Goal: Task Accomplishment & Management: Use online tool/utility

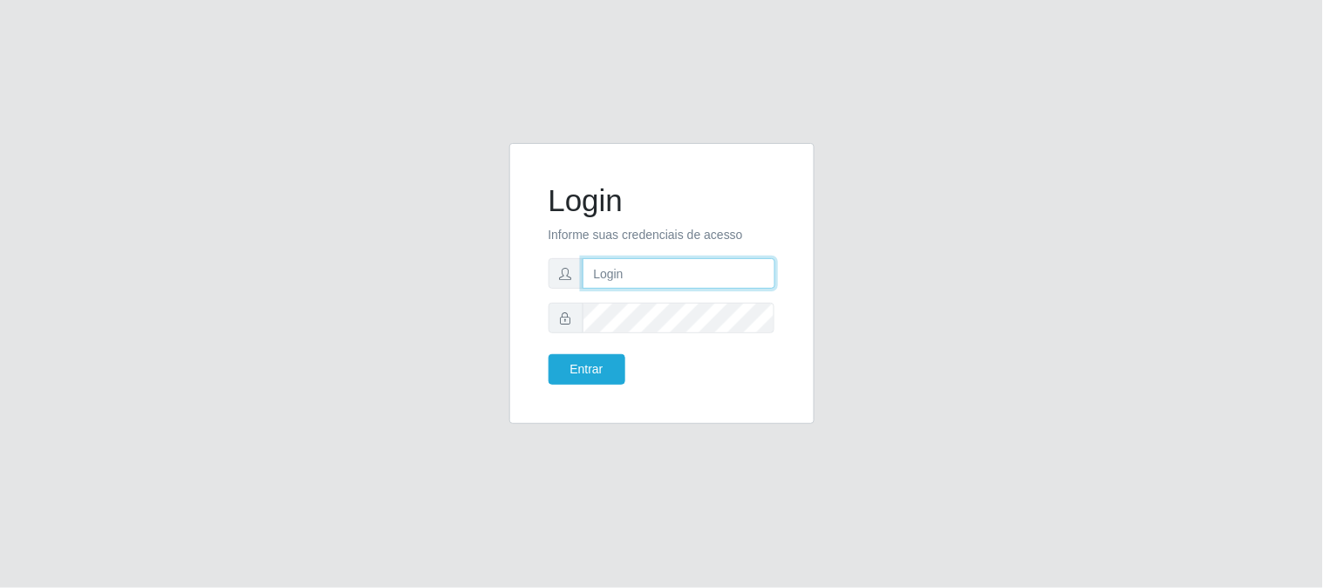
click at [637, 275] on input "text" at bounding box center [679, 273] width 193 height 31
type input "[EMAIL_ADDRESS][DOMAIN_NAME]"
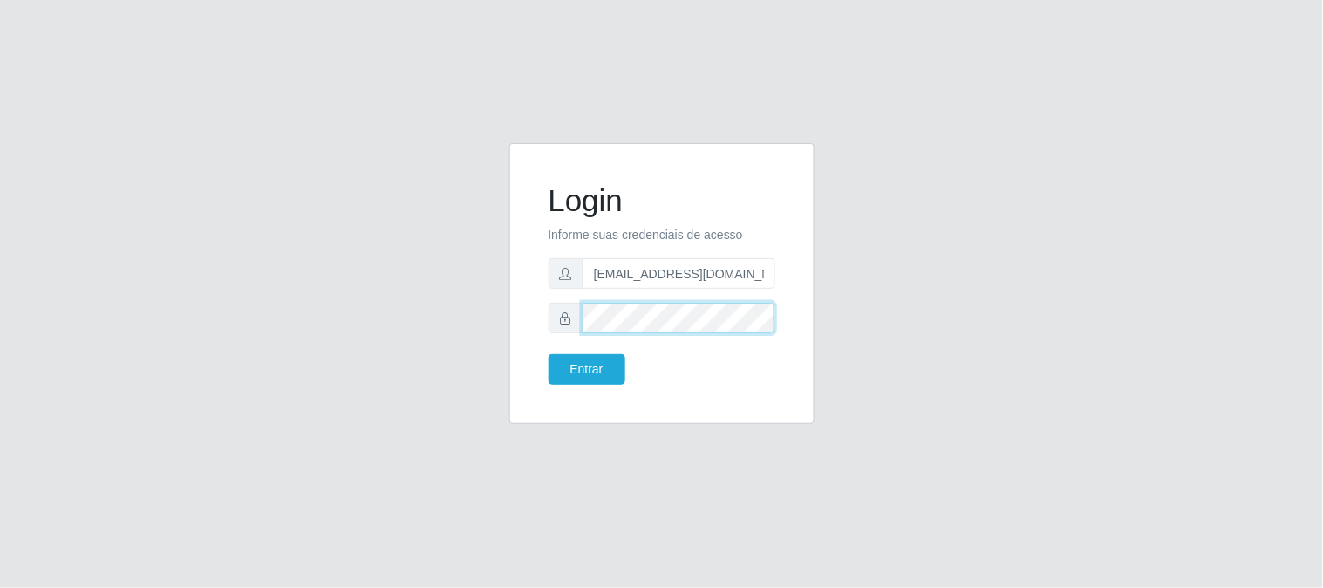
click at [549, 354] on button "Entrar" at bounding box center [587, 369] width 77 height 31
click at [598, 369] on button "Entrar" at bounding box center [587, 369] width 77 height 31
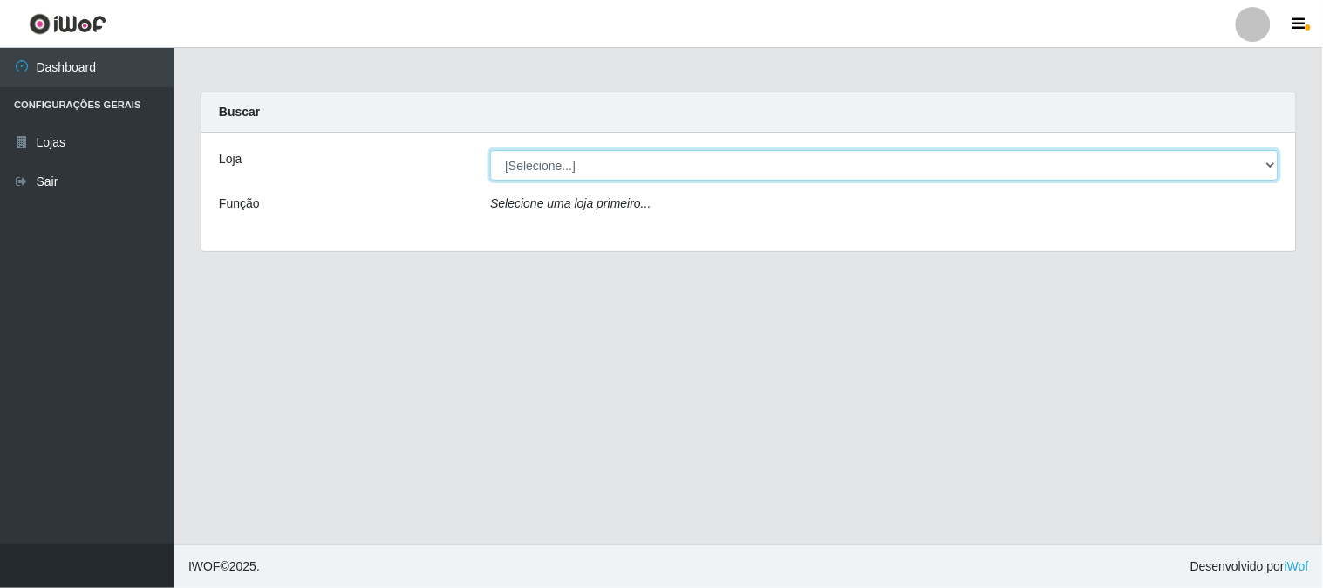
click at [1269, 164] on select "[Selecione...] Queiroz Atacadão - [GEOGRAPHIC_DATA]" at bounding box center [884, 165] width 789 height 31
select select "464"
click at [490, 150] on select "[Selecione...] Queiroz Atacadão - [GEOGRAPHIC_DATA]" at bounding box center [884, 165] width 789 height 31
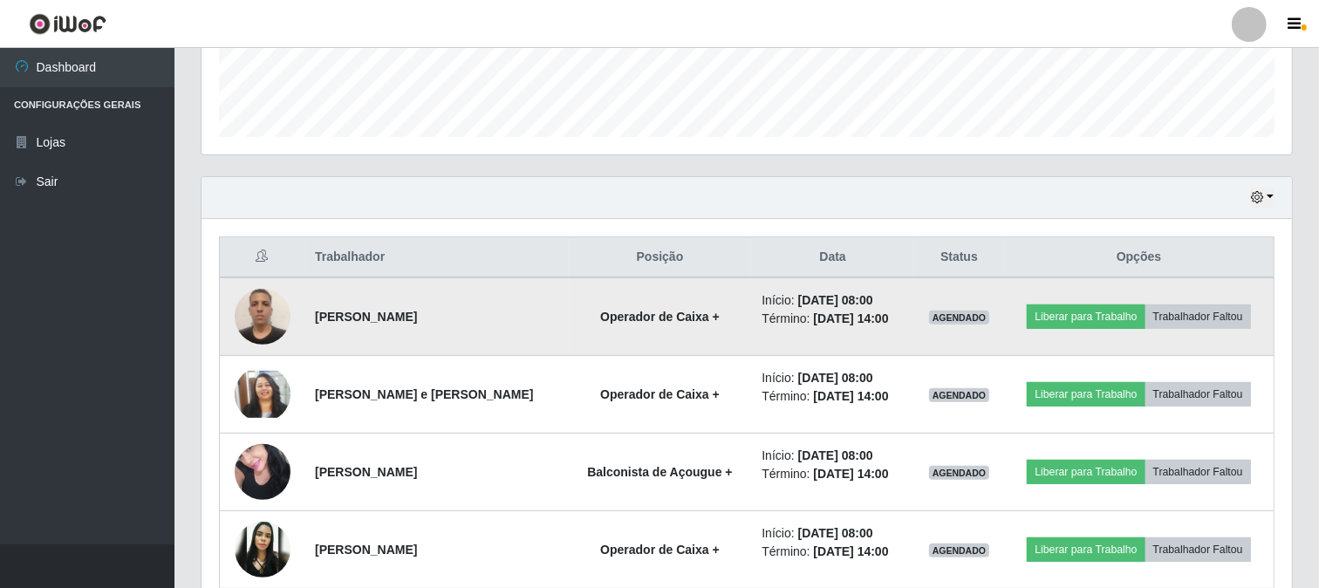
scroll to position [581, 0]
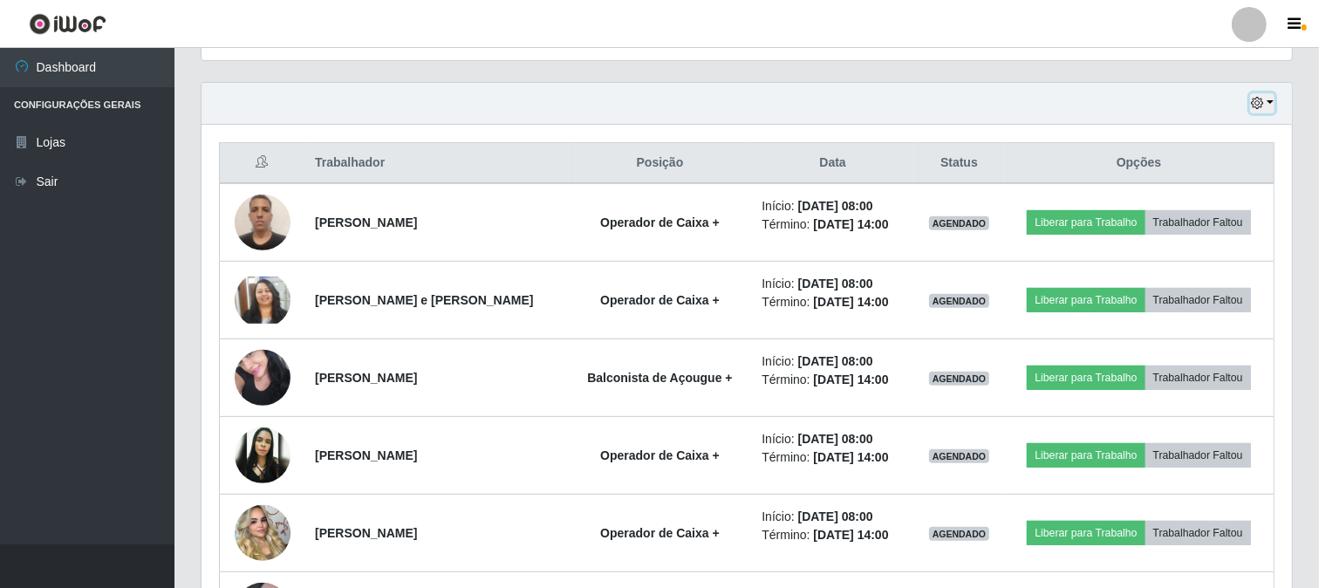
click at [1270, 103] on button "button" at bounding box center [1262, 103] width 24 height 20
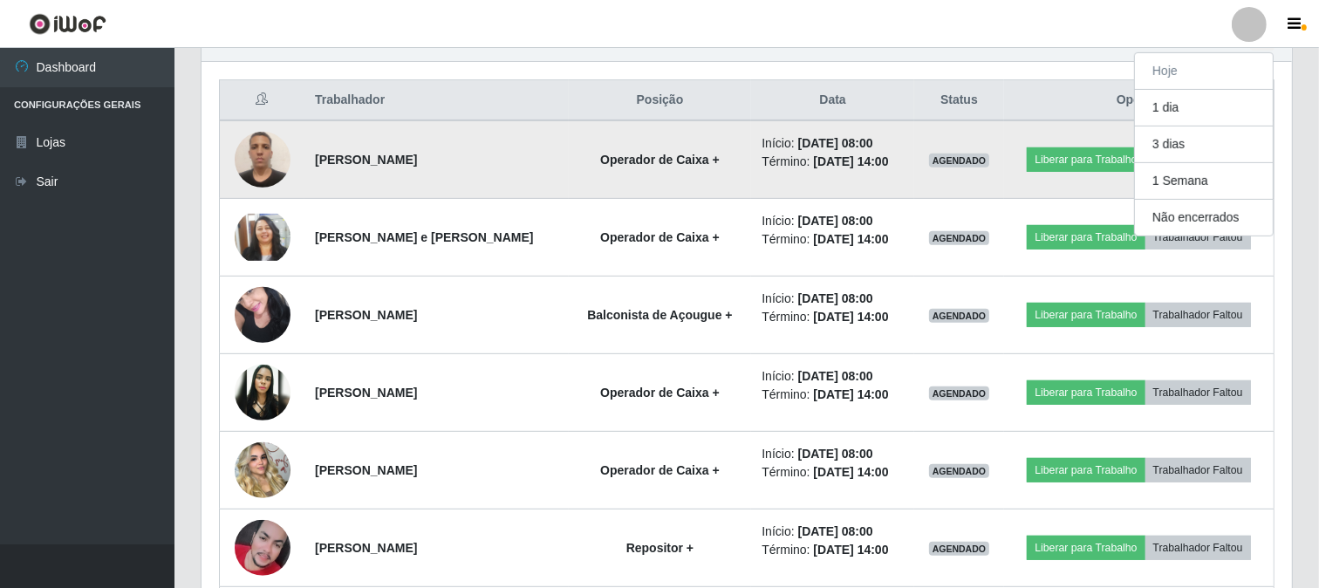
scroll to position [678, 0]
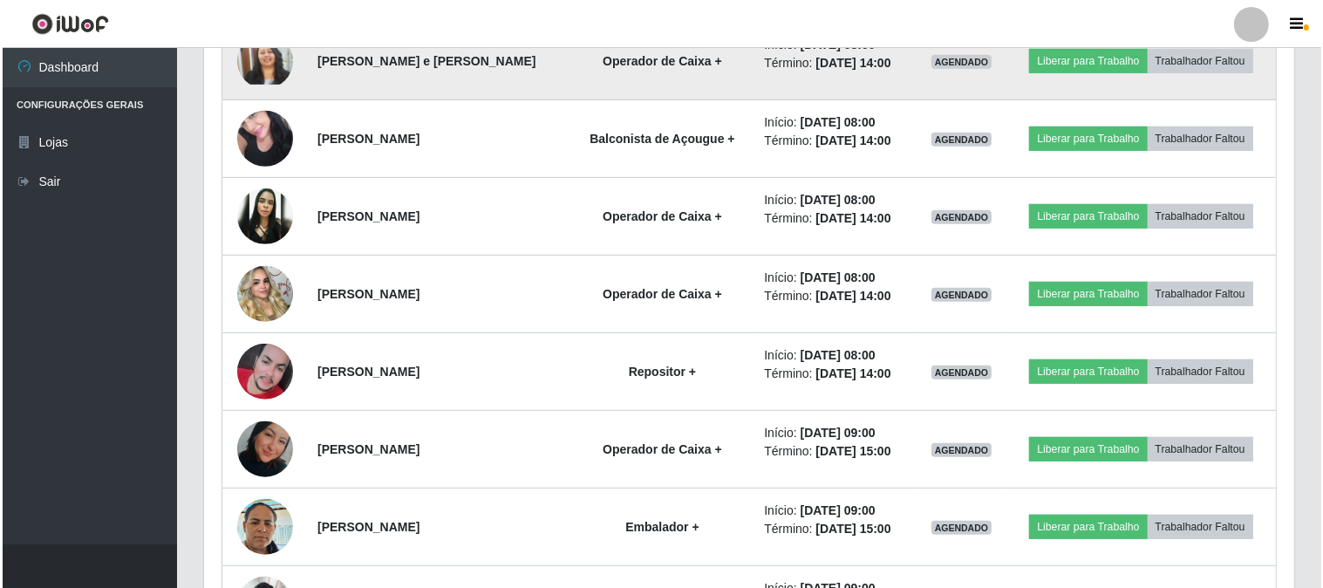
scroll to position [864, 0]
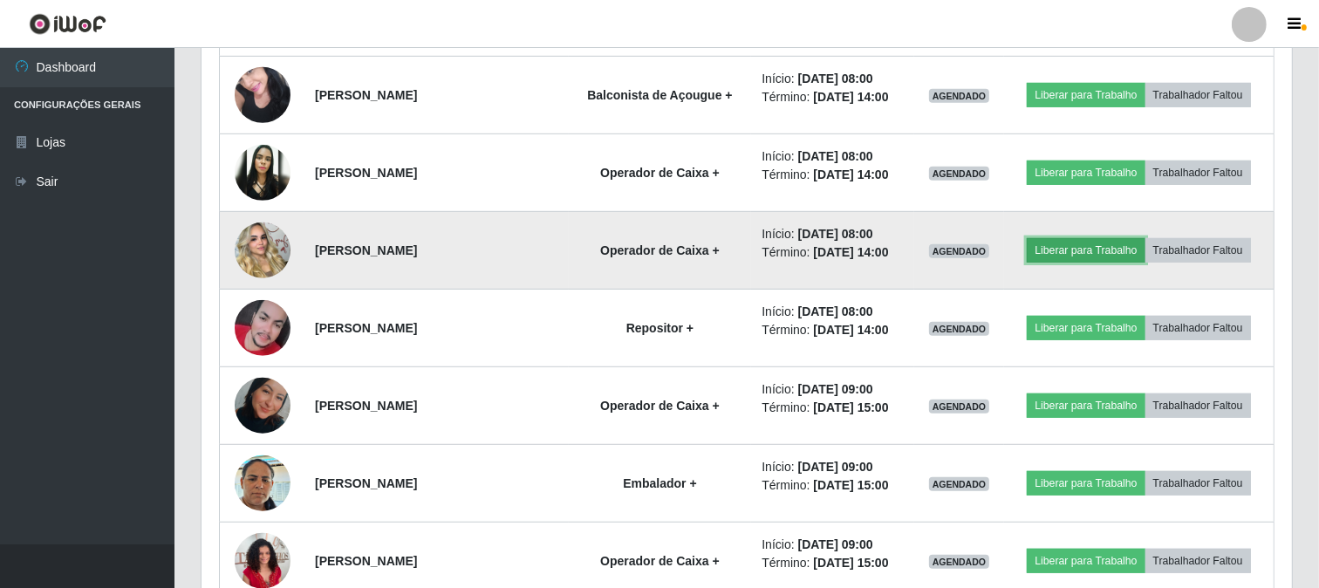
click at [1090, 246] on button "Liberar para Trabalho" at bounding box center [1086, 250] width 118 height 24
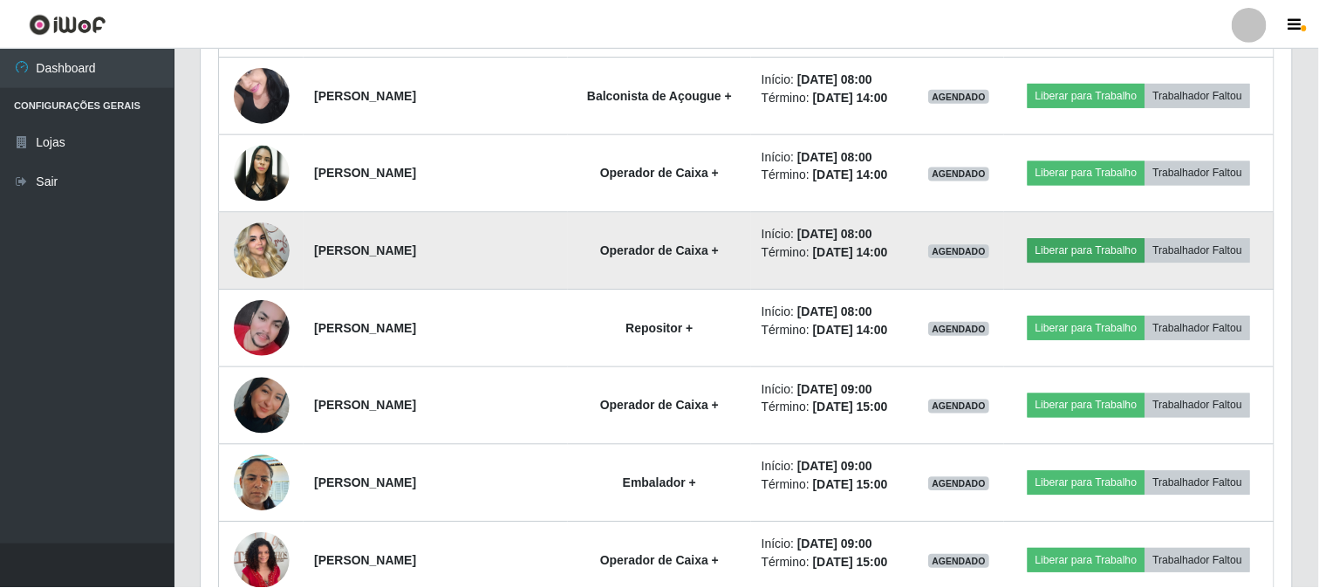
scroll to position [361, 1079]
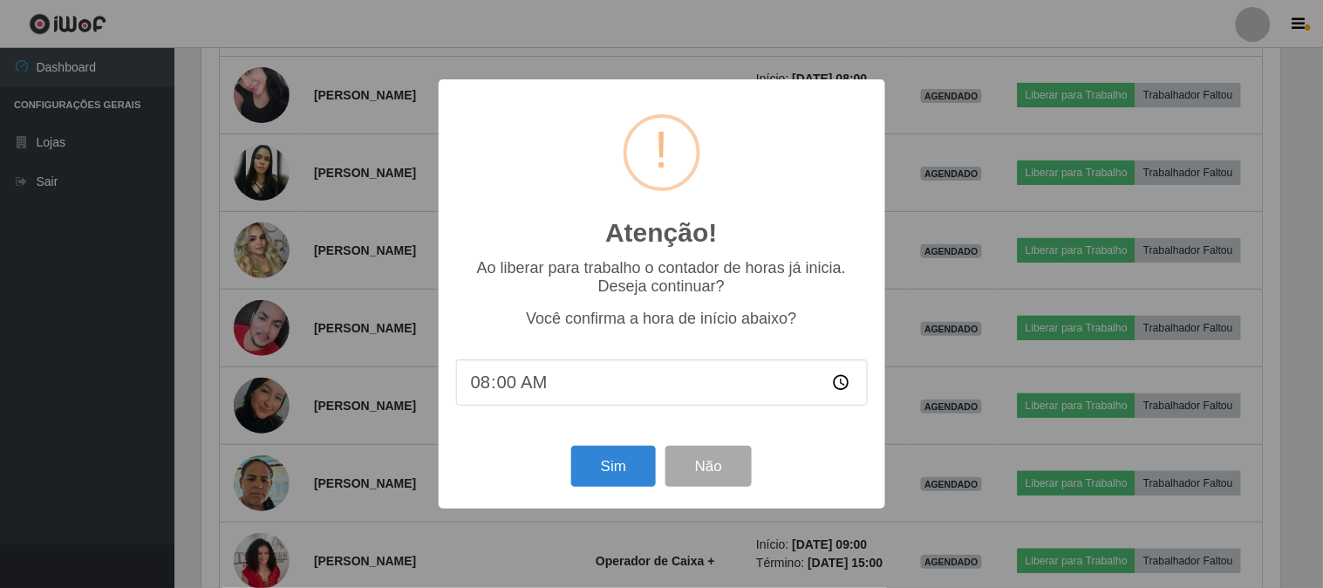
drag, startPoint x: 553, startPoint y: 377, endPoint x: 574, endPoint y: 419, distance: 46.8
click at [573, 417] on div "Ao liberar para trabalho o contador de horas já inicia. Deseja continuar? Você …" at bounding box center [662, 341] width 412 height 165
click at [629, 450] on button "Sim" at bounding box center [613, 466] width 85 height 41
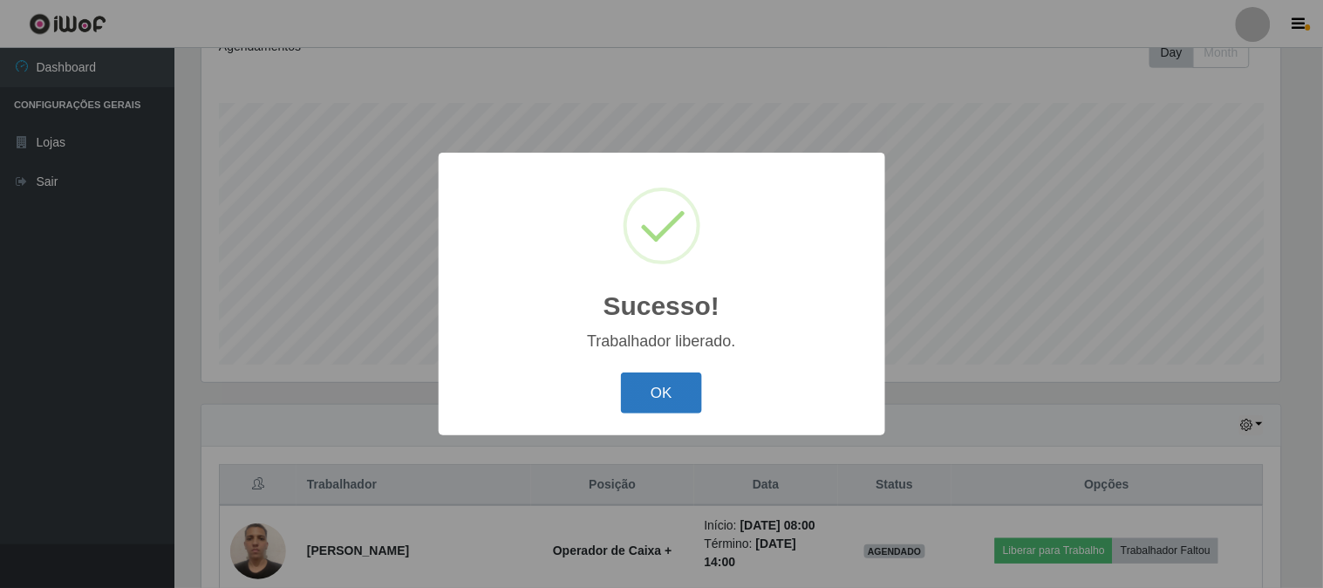
click at [646, 393] on button "OK" at bounding box center [661, 392] width 81 height 41
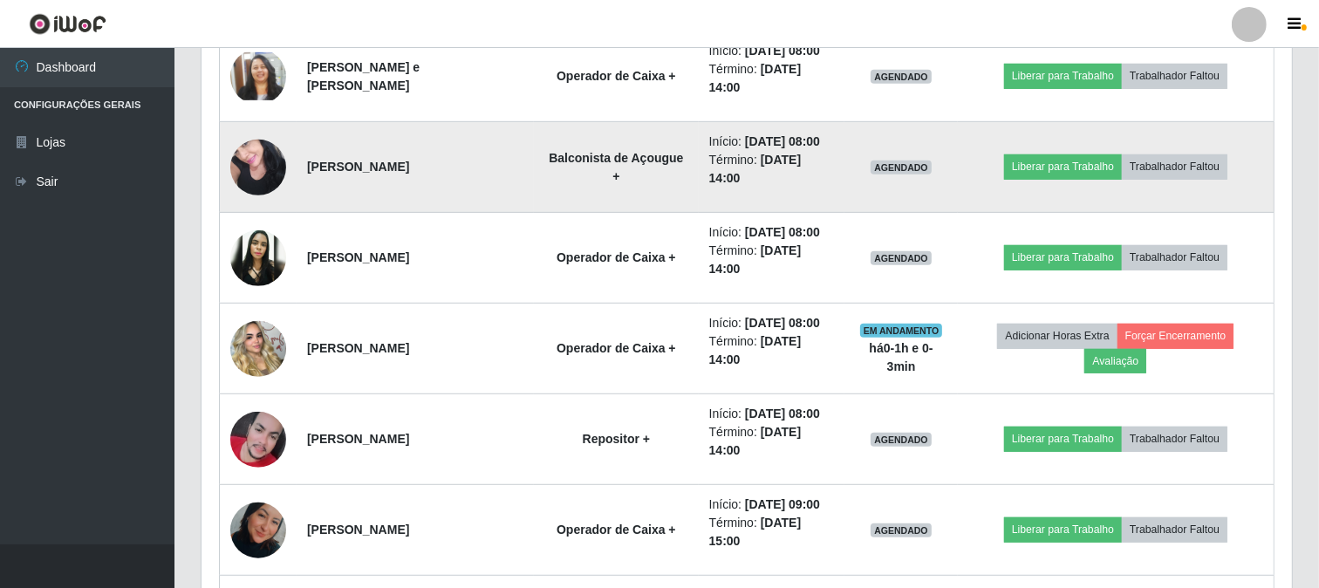
scroll to position [841, 0]
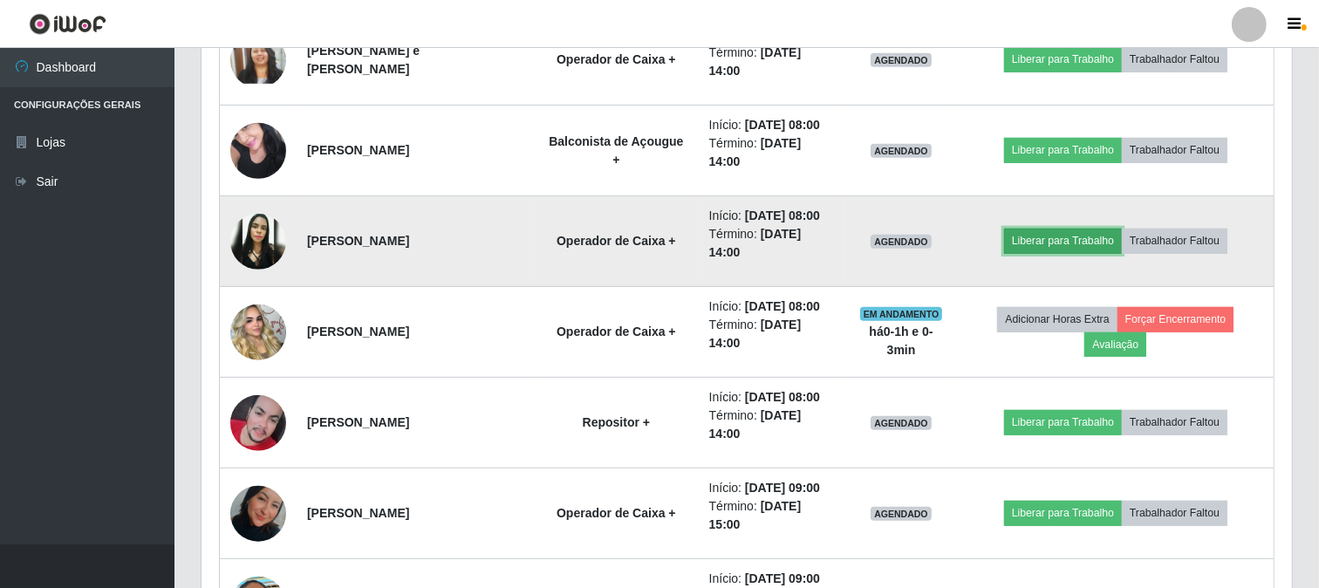
click at [1071, 234] on button "Liberar para Trabalho" at bounding box center [1063, 241] width 118 height 24
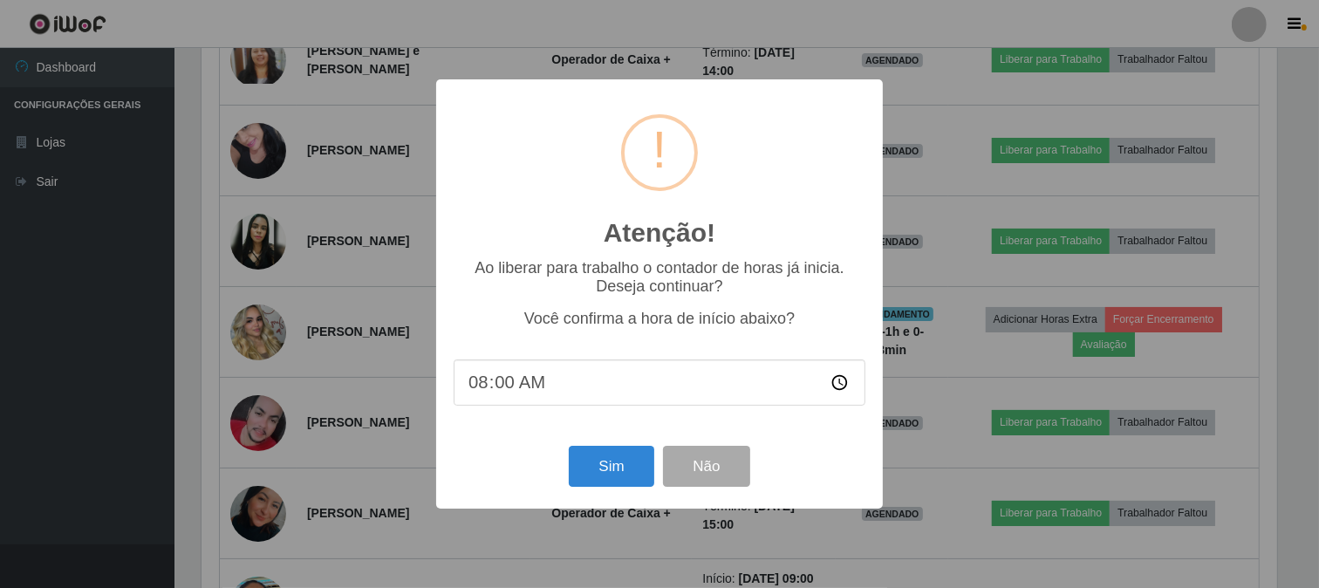
scroll to position [361, 1079]
click at [623, 461] on button "Sim" at bounding box center [613, 466] width 85 height 41
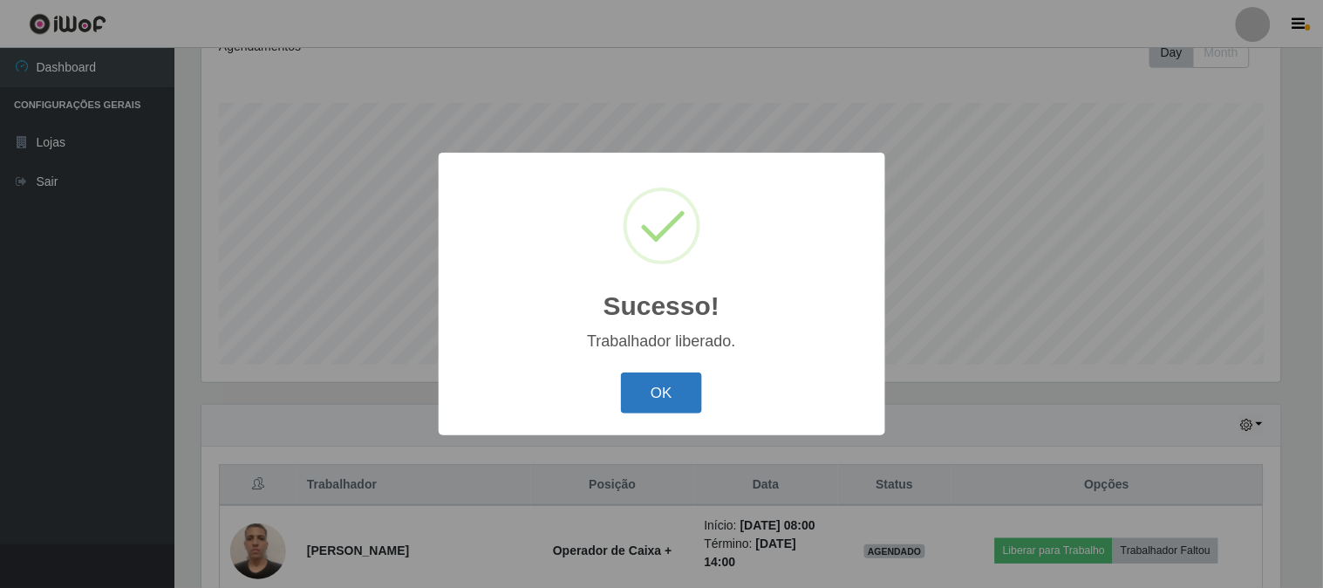
click at [668, 400] on button "OK" at bounding box center [661, 392] width 81 height 41
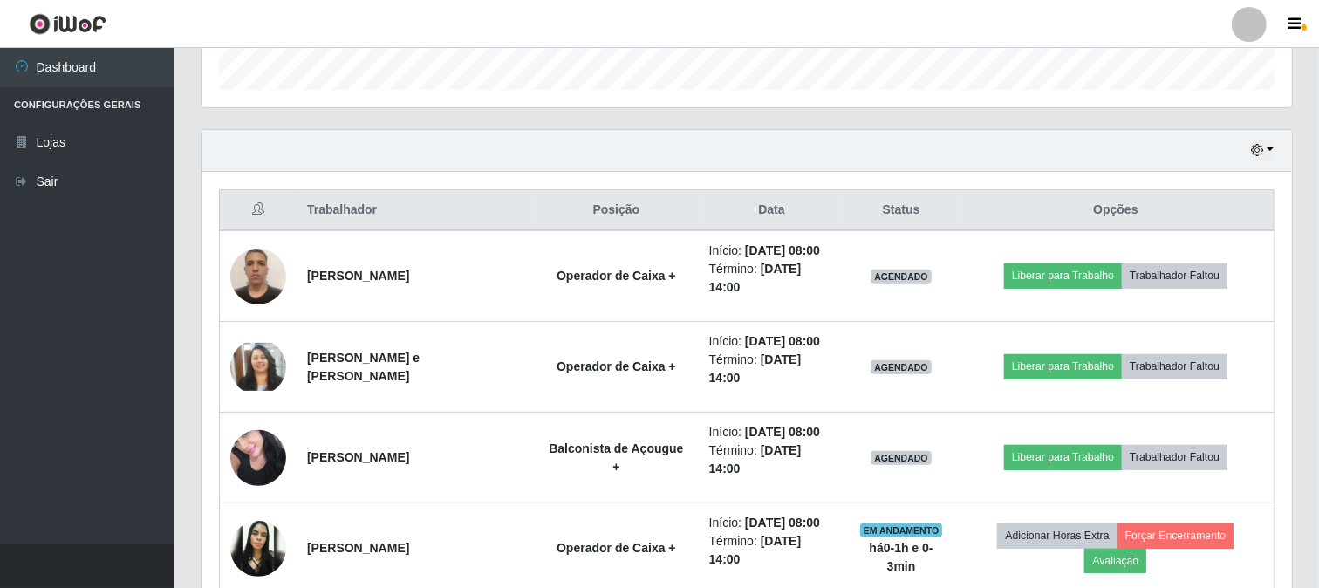
scroll to position [550, 0]
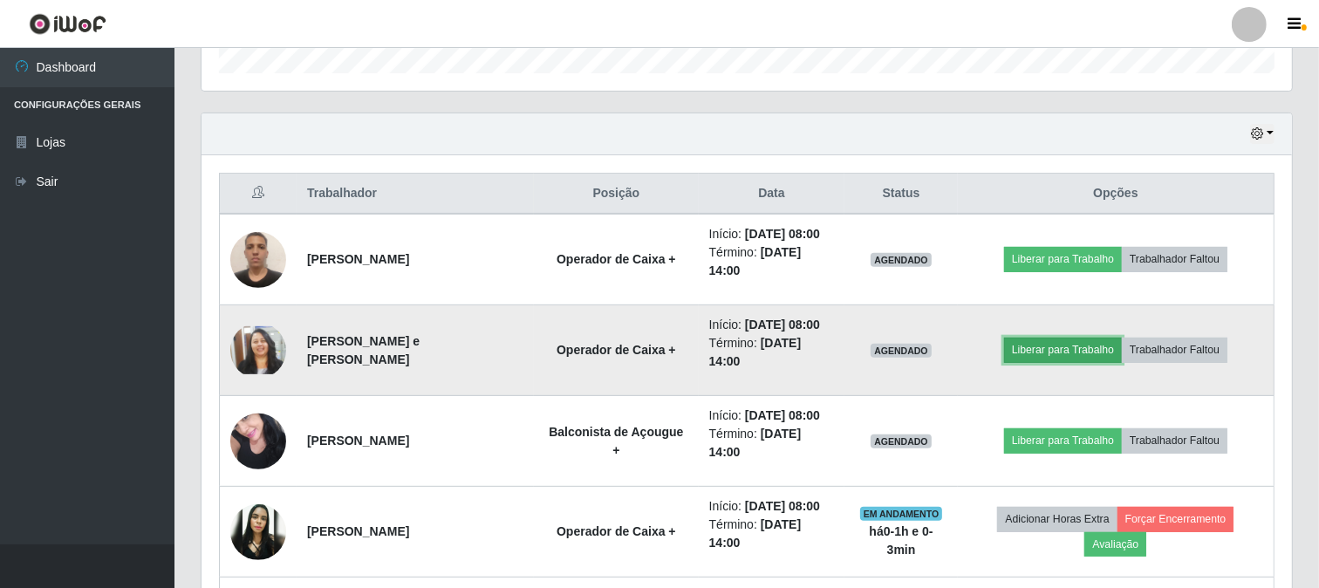
click at [1085, 360] on button "Liberar para Trabalho" at bounding box center [1063, 350] width 118 height 24
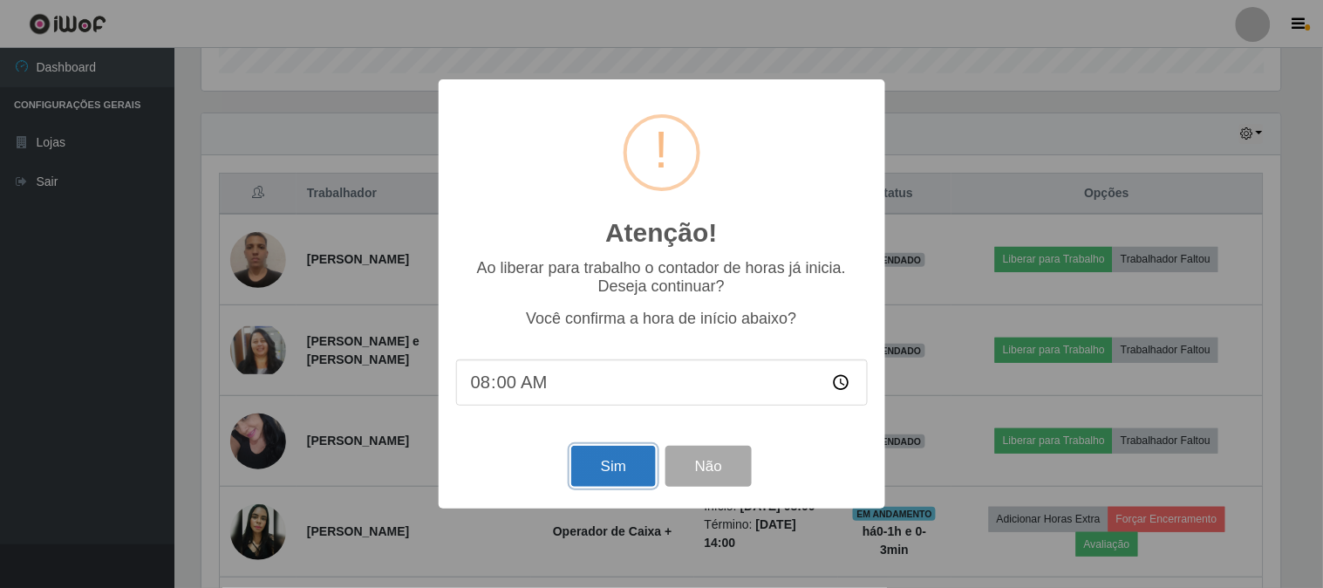
click at [606, 465] on button "Sim" at bounding box center [613, 466] width 85 height 41
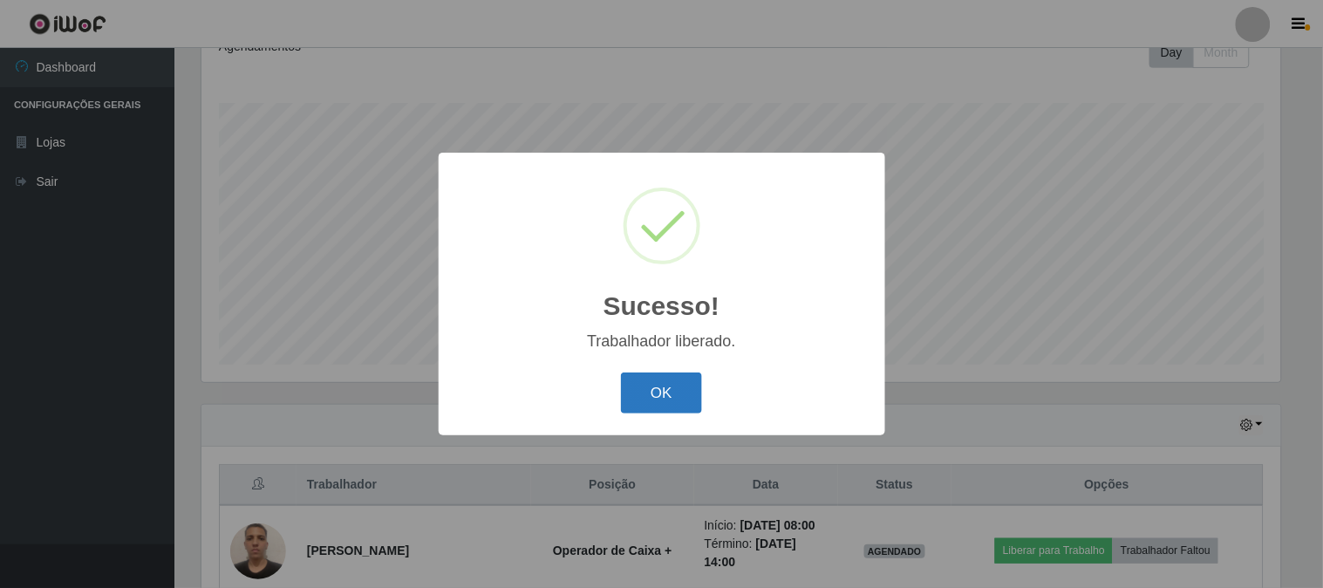
click at [664, 388] on button "OK" at bounding box center [661, 392] width 81 height 41
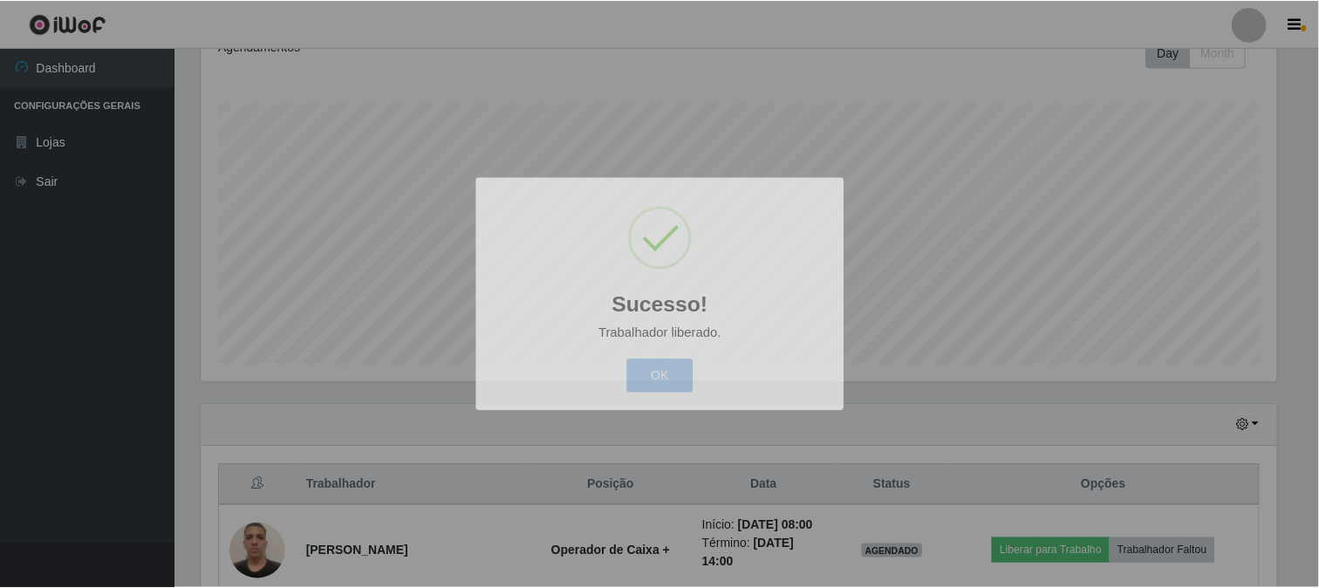
scroll to position [361, 1090]
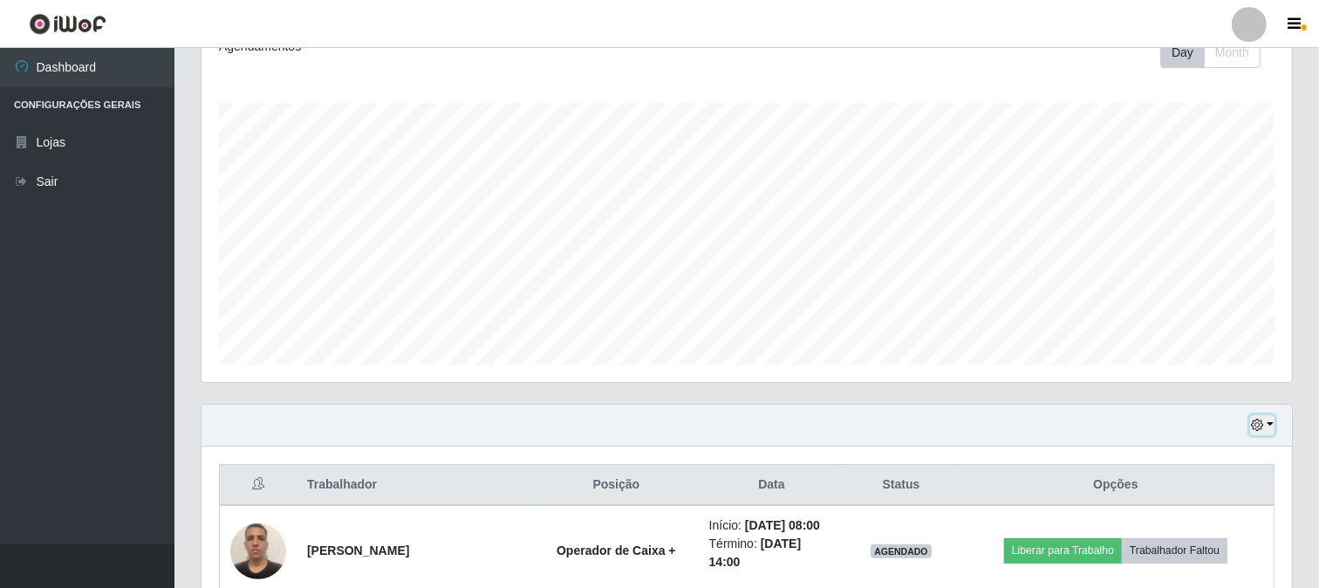
click at [1267, 424] on button "button" at bounding box center [1262, 425] width 24 height 20
click at [1219, 396] on button "Não encerrados" at bounding box center [1204, 396] width 138 height 36
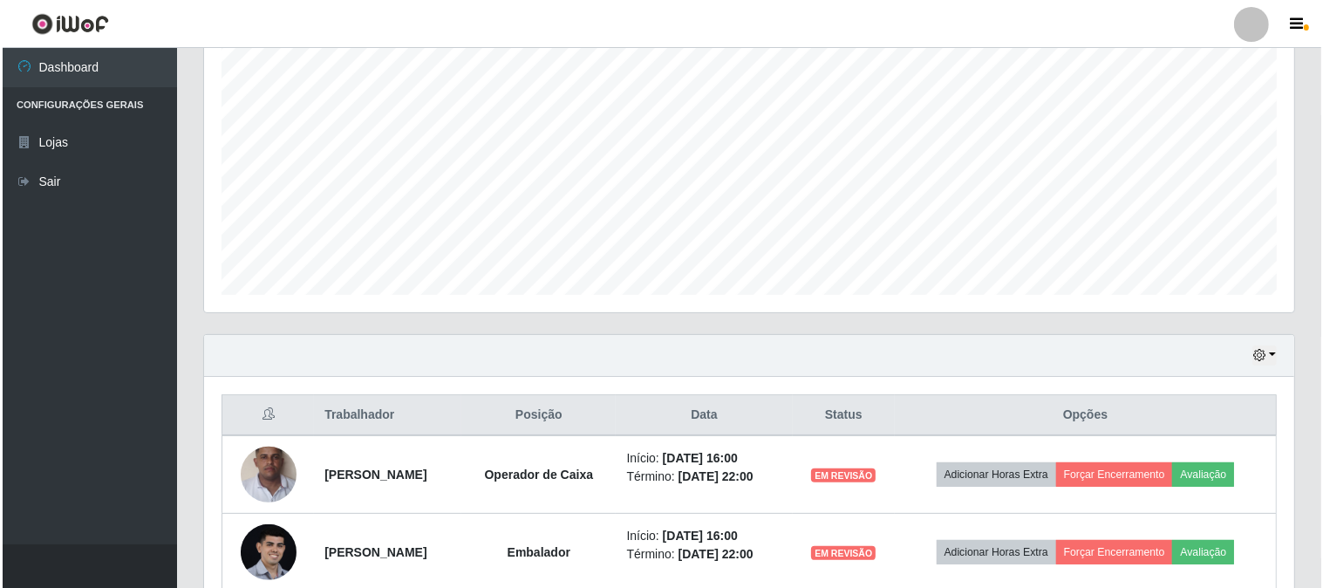
scroll to position [0, 0]
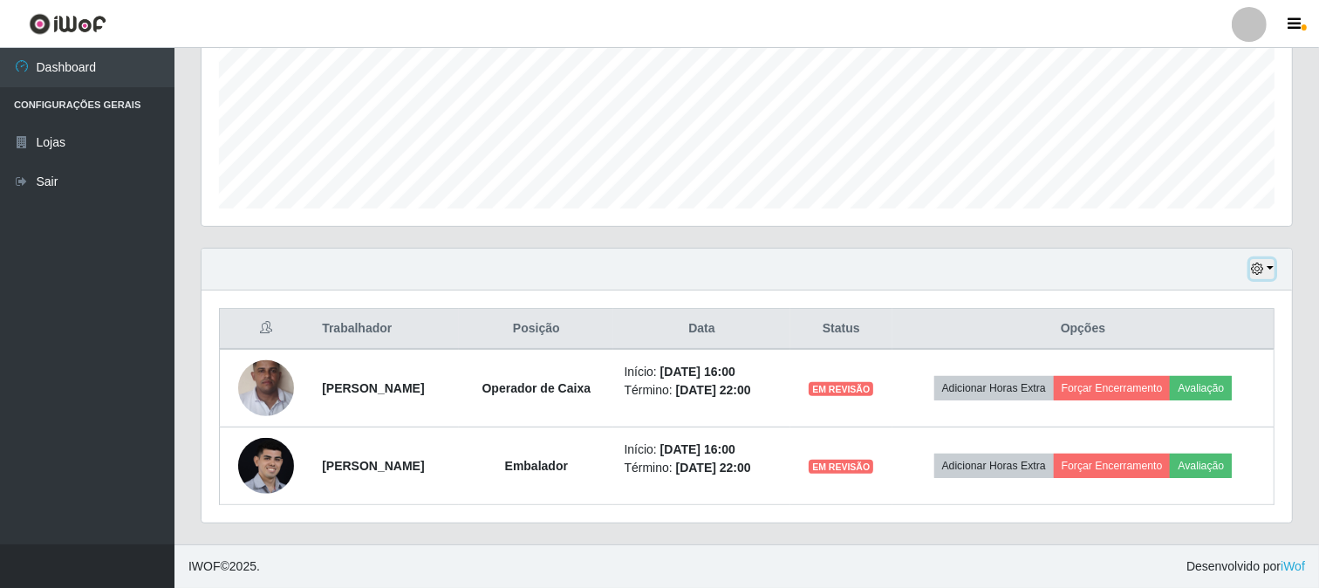
click at [1259, 270] on icon "button" at bounding box center [1257, 269] width 12 height 12
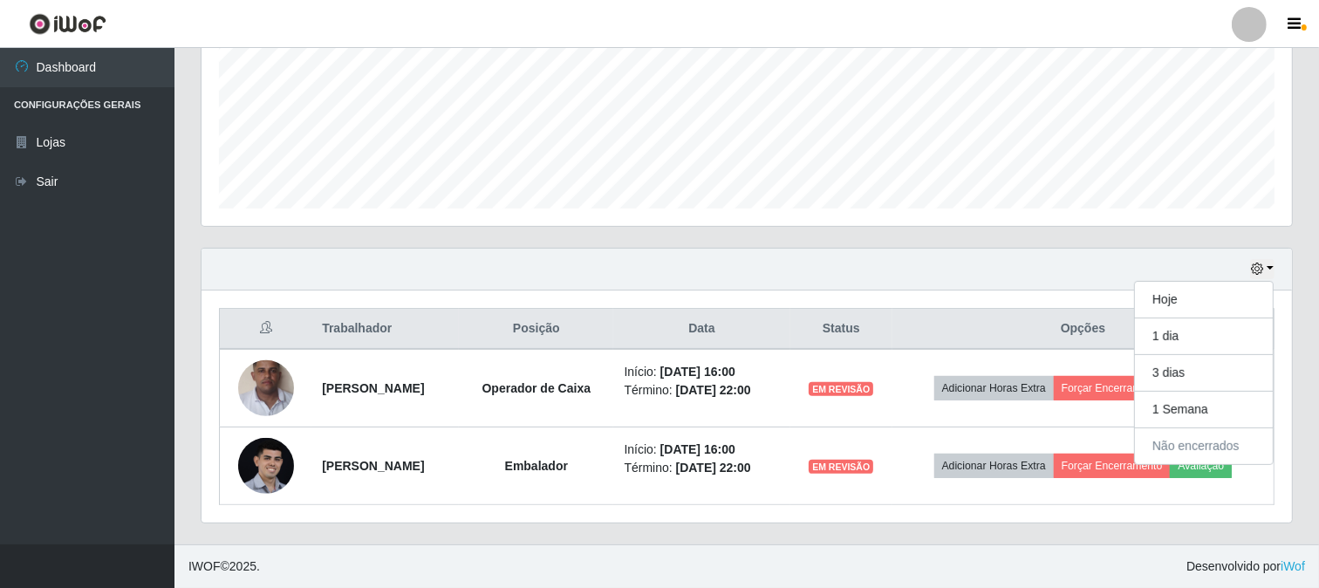
click at [987, 304] on div "Trabalhador Posição Data Status Opções [PERSON_NAME] Operador de Caixa Início: …" at bounding box center [747, 406] width 1090 height 232
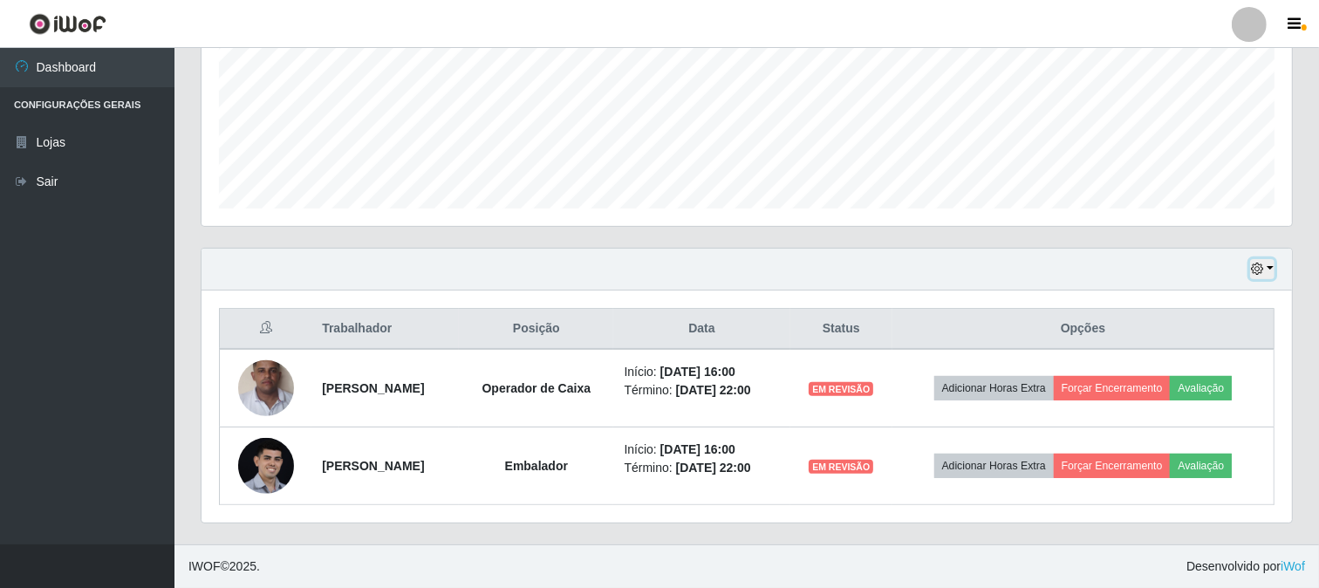
click at [1271, 263] on button "button" at bounding box center [1262, 269] width 24 height 20
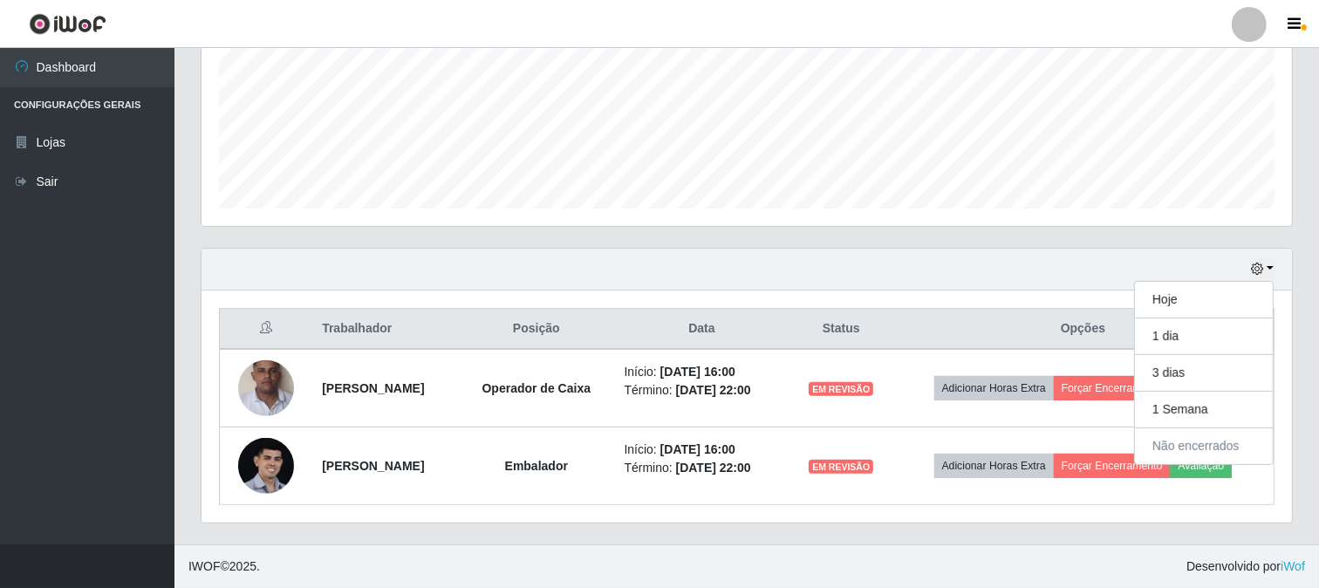
click at [1096, 333] on th "Opções" at bounding box center [1083, 329] width 382 height 41
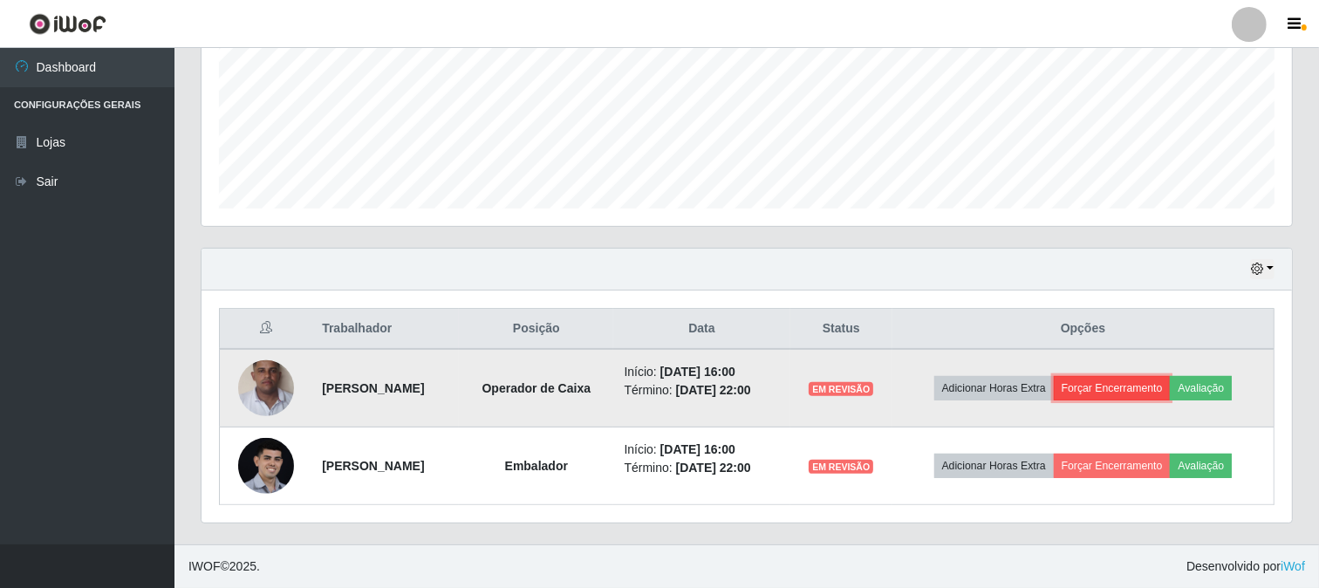
click at [1143, 393] on button "Forçar Encerramento" at bounding box center [1112, 388] width 117 height 24
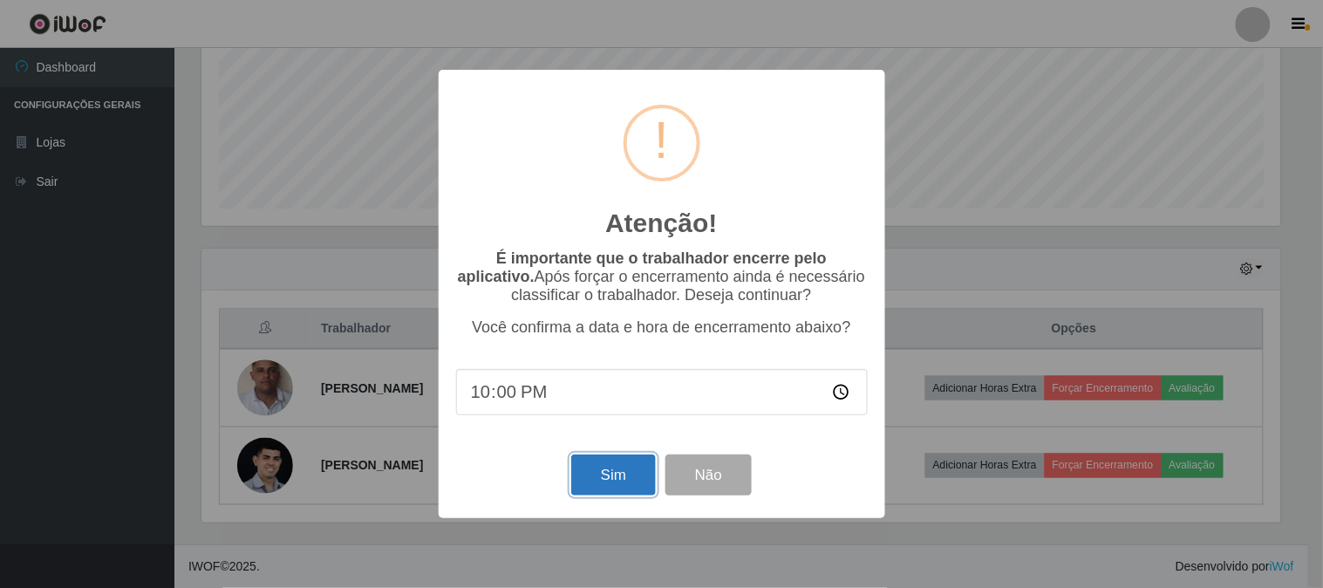
click at [616, 473] on button "Sim" at bounding box center [613, 474] width 85 height 41
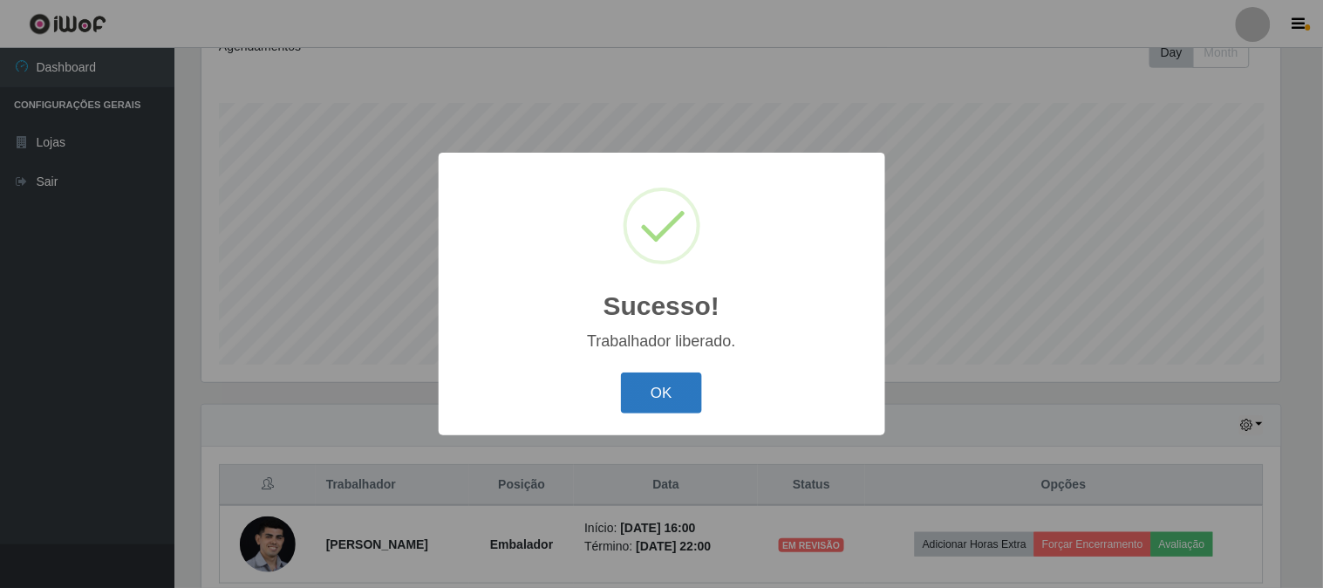
click at [665, 389] on button "OK" at bounding box center [661, 392] width 81 height 41
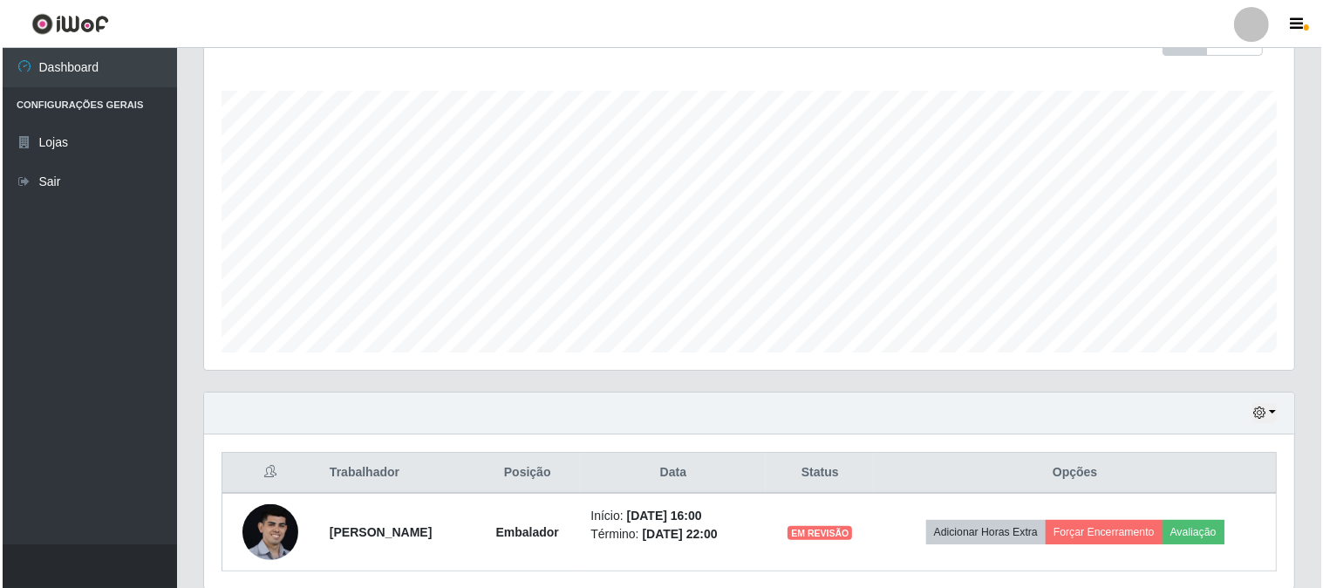
scroll to position [337, 0]
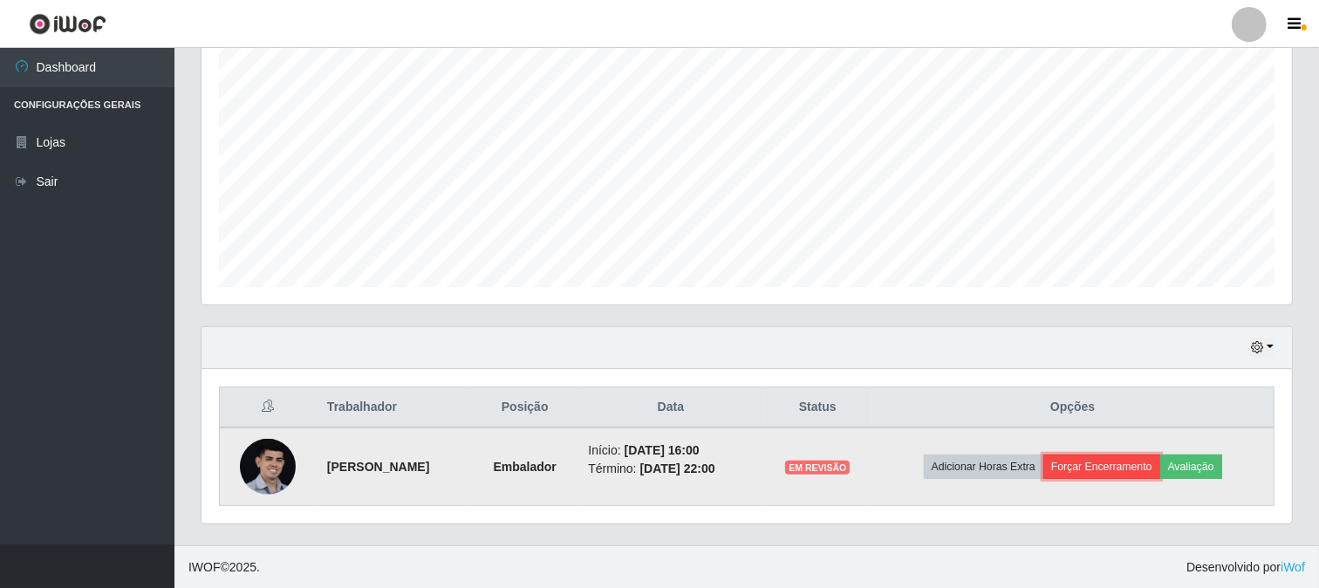
click at [1134, 466] on button "Forçar Encerramento" at bounding box center [1101, 466] width 117 height 24
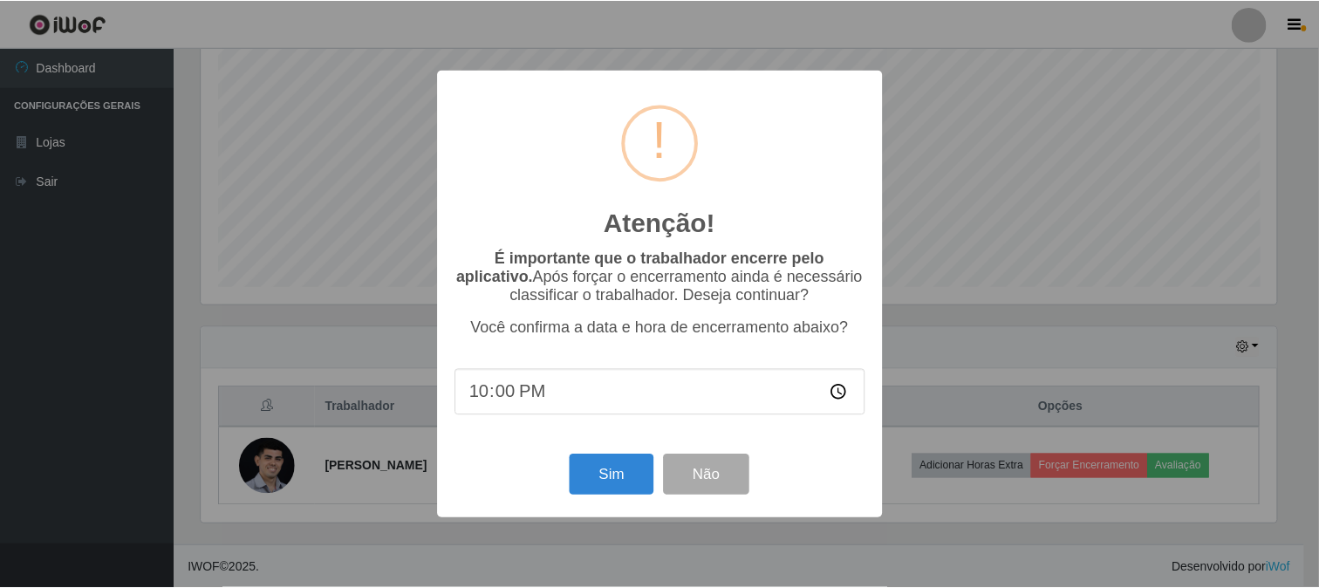
scroll to position [361, 1079]
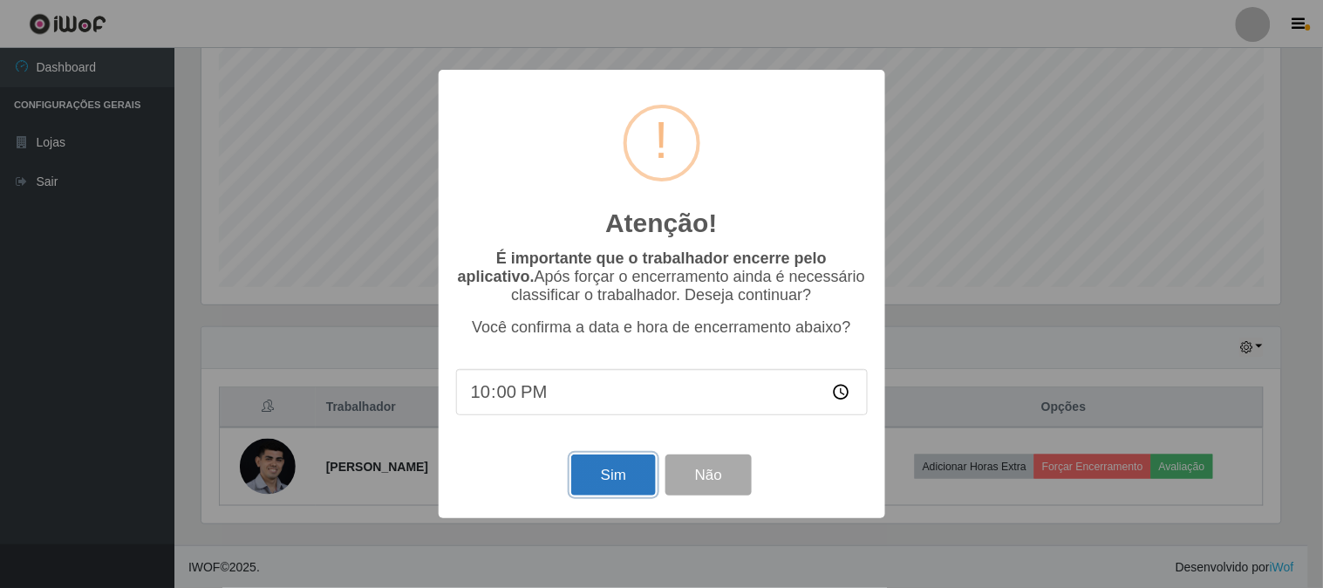
click at [583, 471] on button "Sim" at bounding box center [613, 474] width 85 height 41
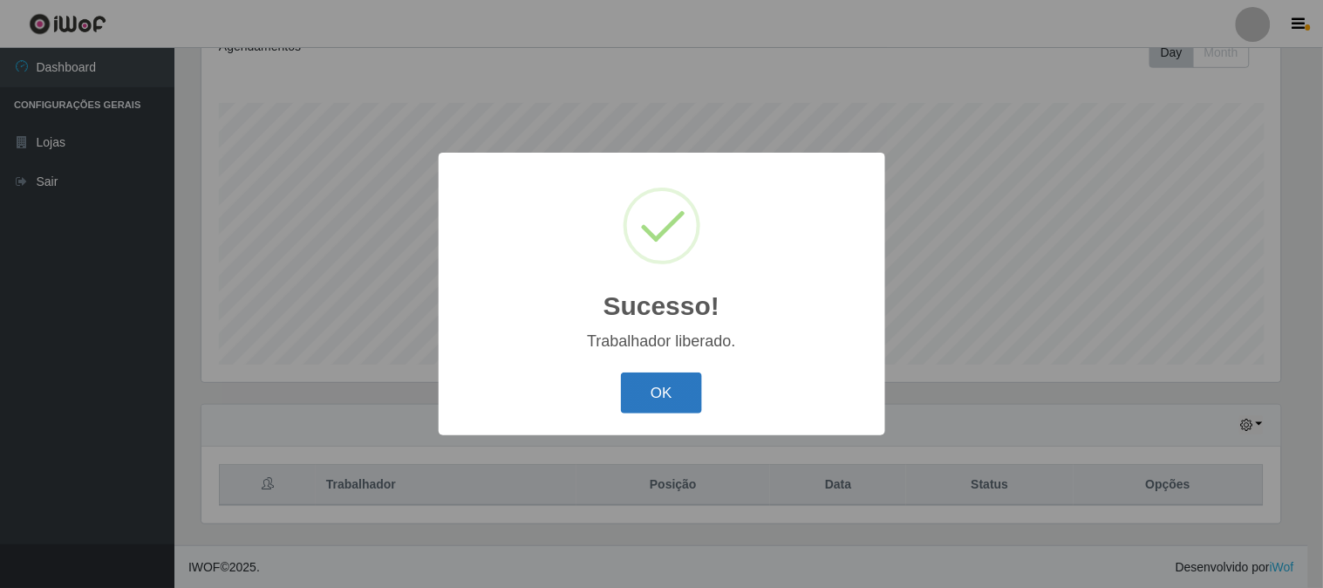
click at [631, 399] on button "OK" at bounding box center [661, 392] width 81 height 41
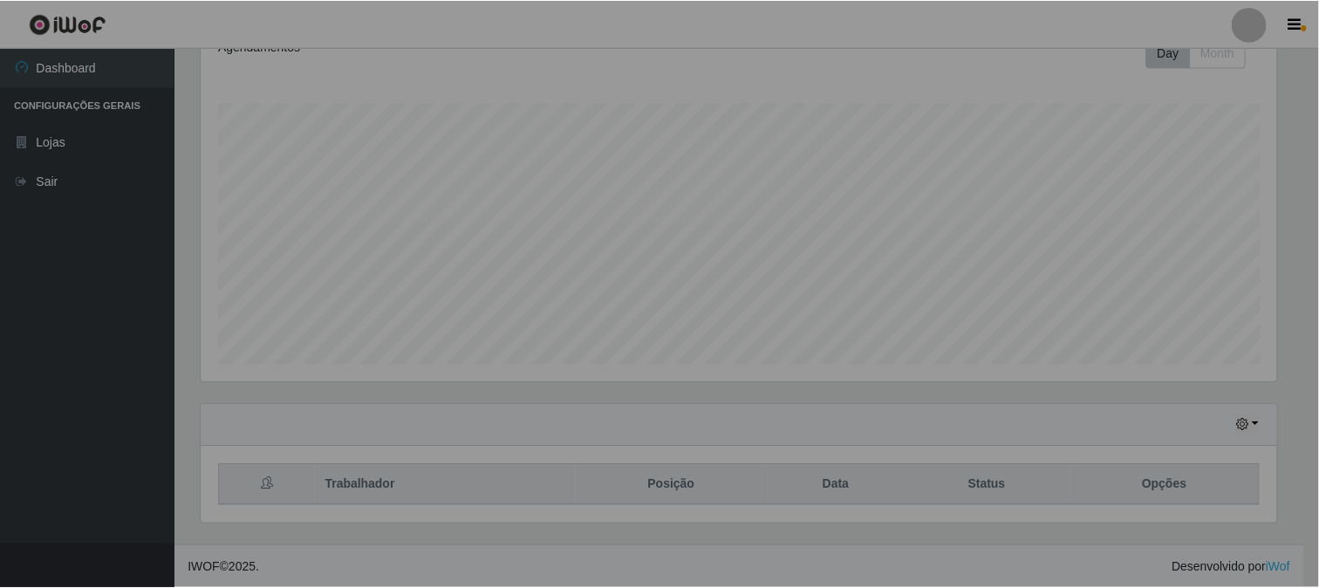
scroll to position [361, 1090]
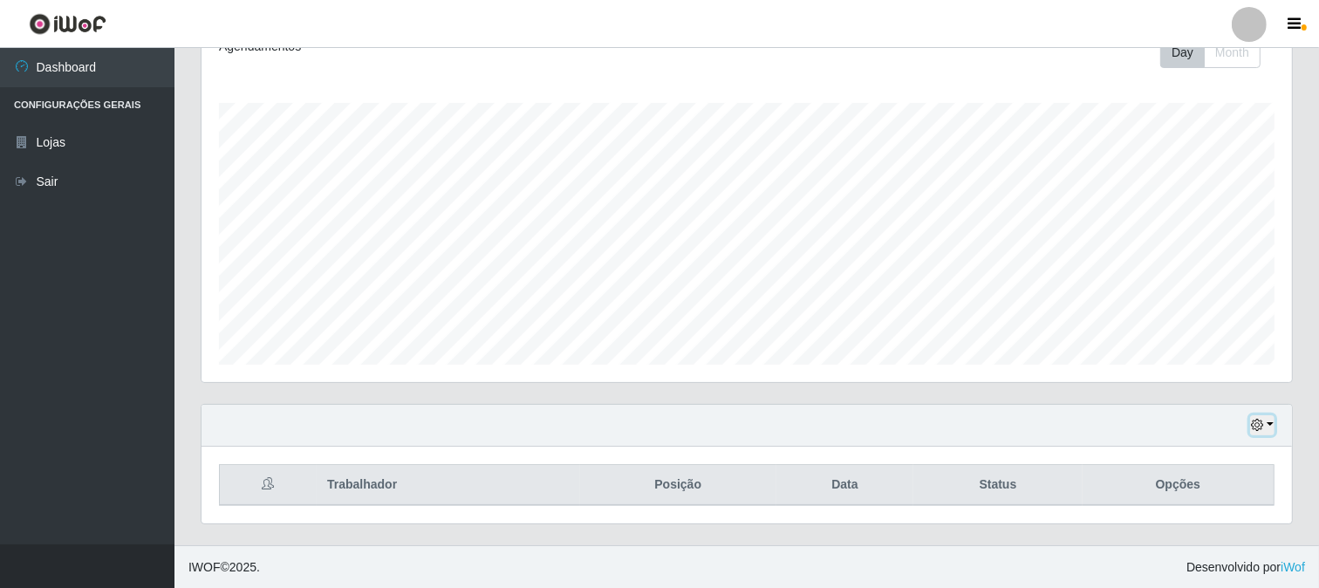
click at [1262, 422] on icon "button" at bounding box center [1257, 425] width 12 height 12
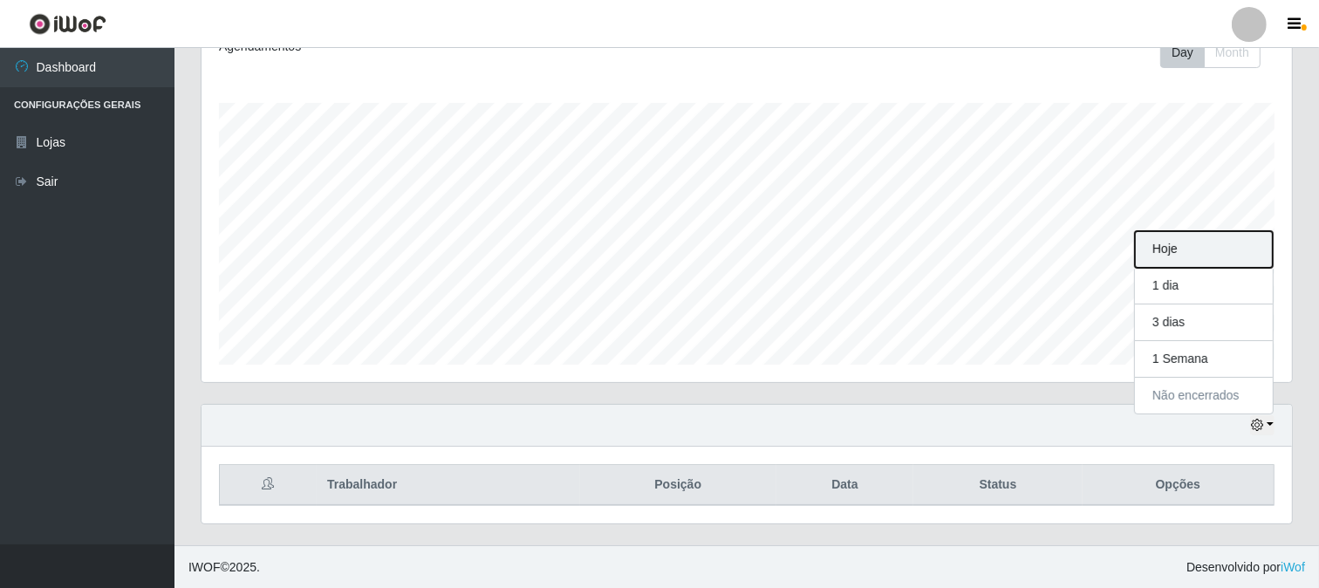
click at [1184, 245] on button "Hoje" at bounding box center [1204, 249] width 138 height 37
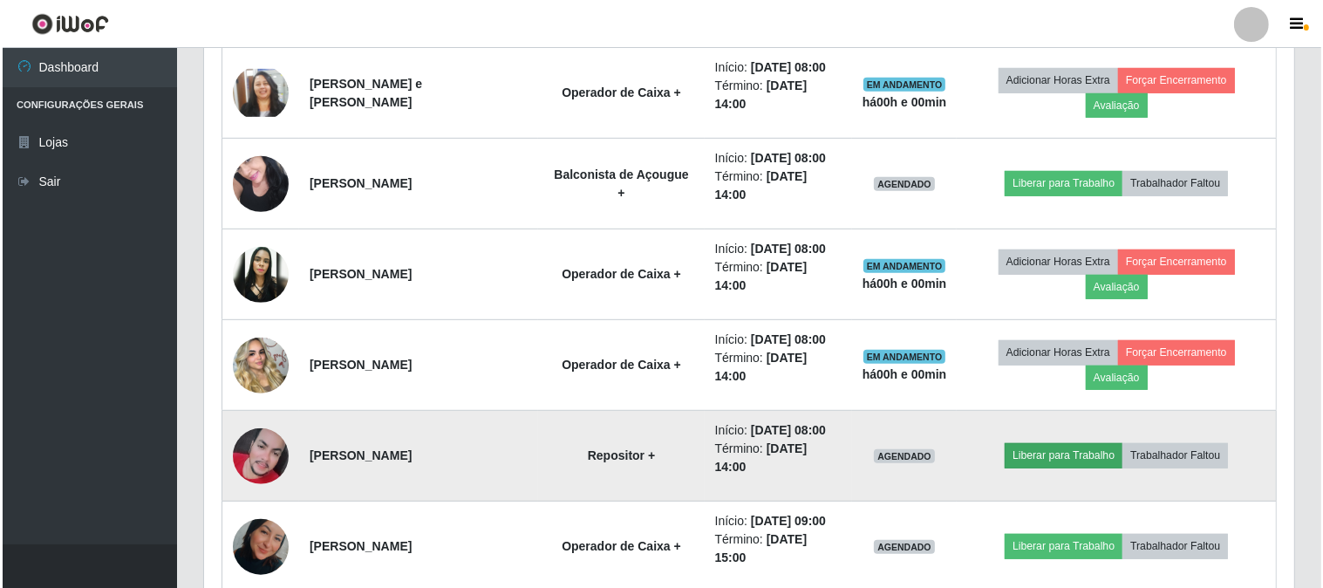
scroll to position [938, 0]
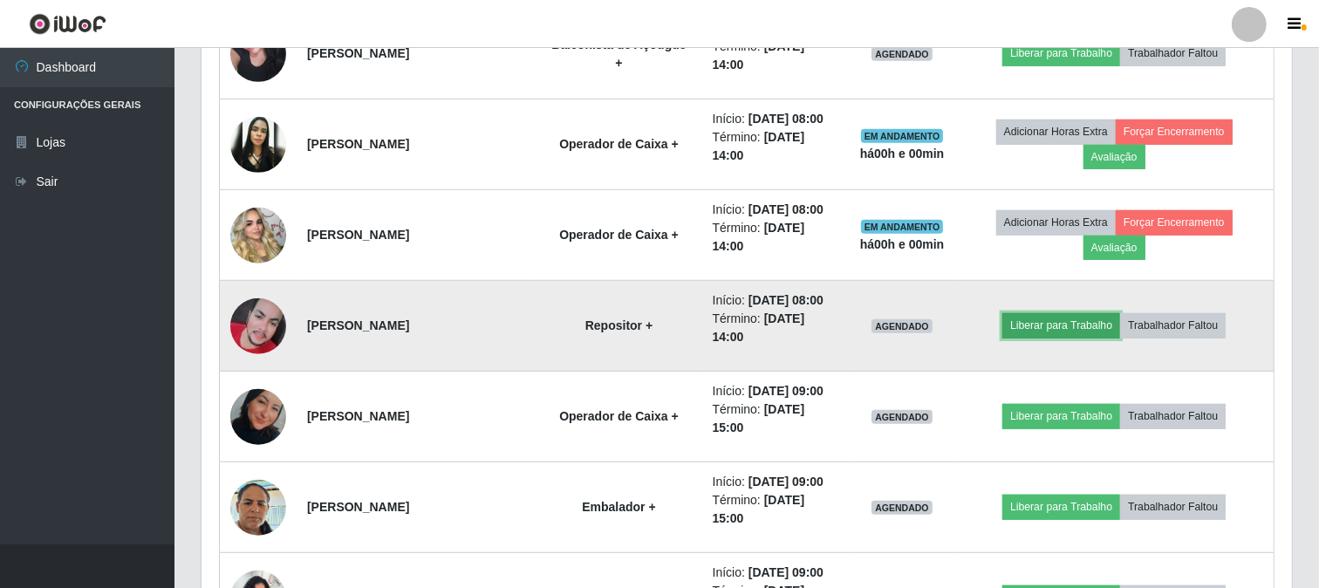
click at [1041, 326] on button "Liberar para Trabalho" at bounding box center [1061, 325] width 118 height 24
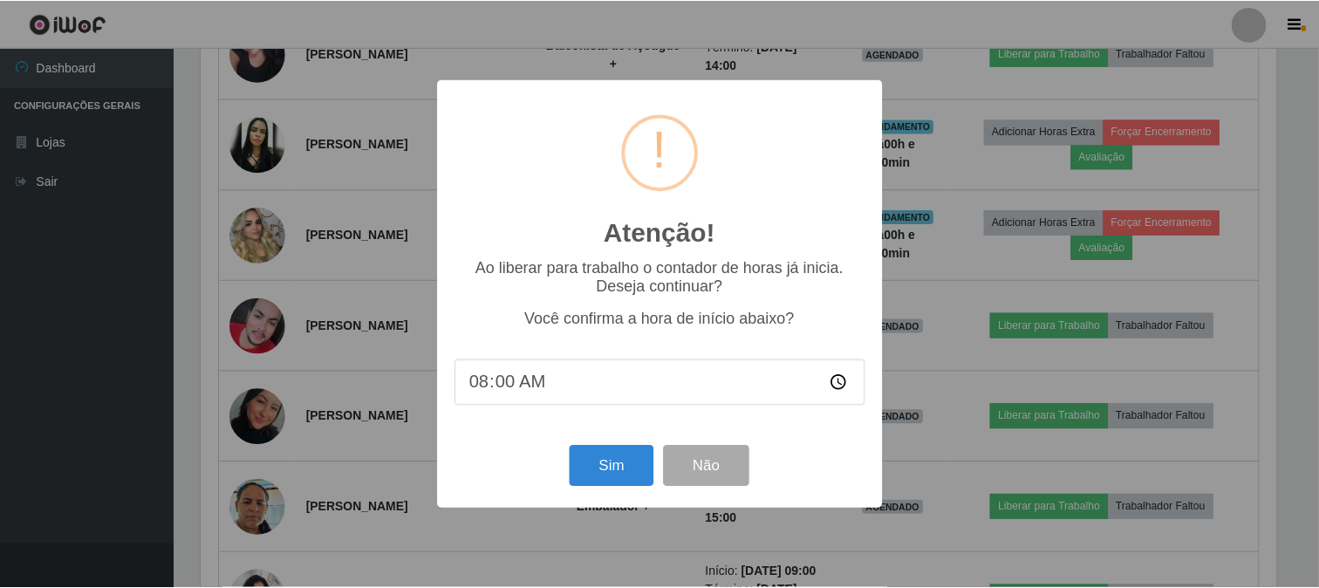
scroll to position [361, 1079]
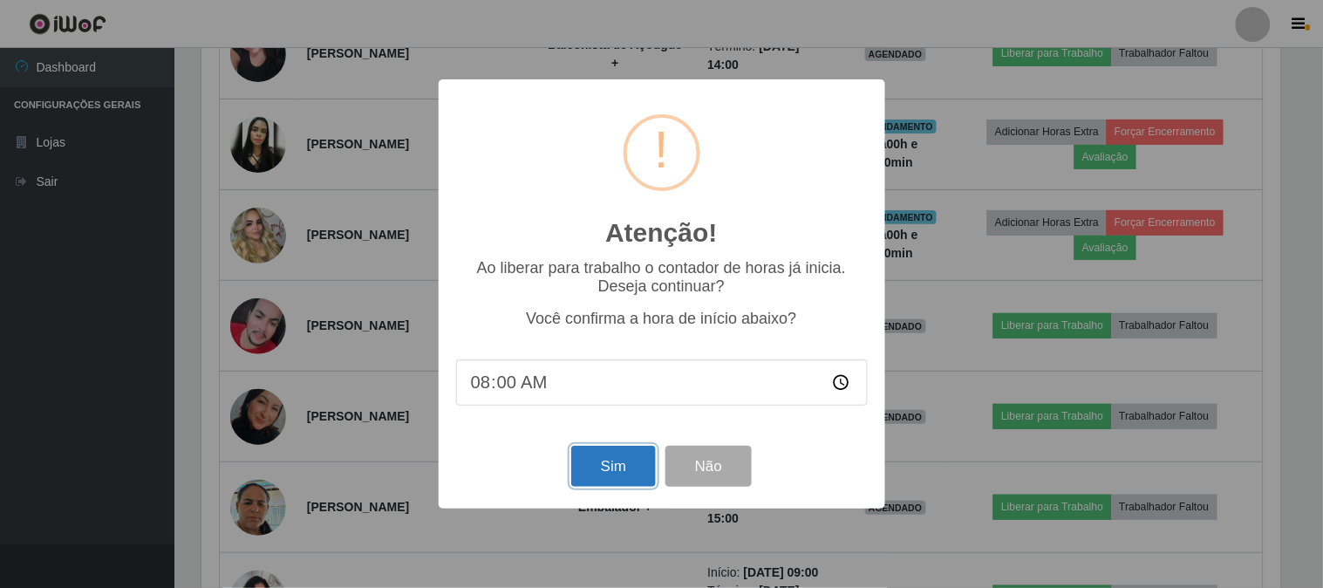
click at [622, 468] on button "Sim" at bounding box center [613, 466] width 85 height 41
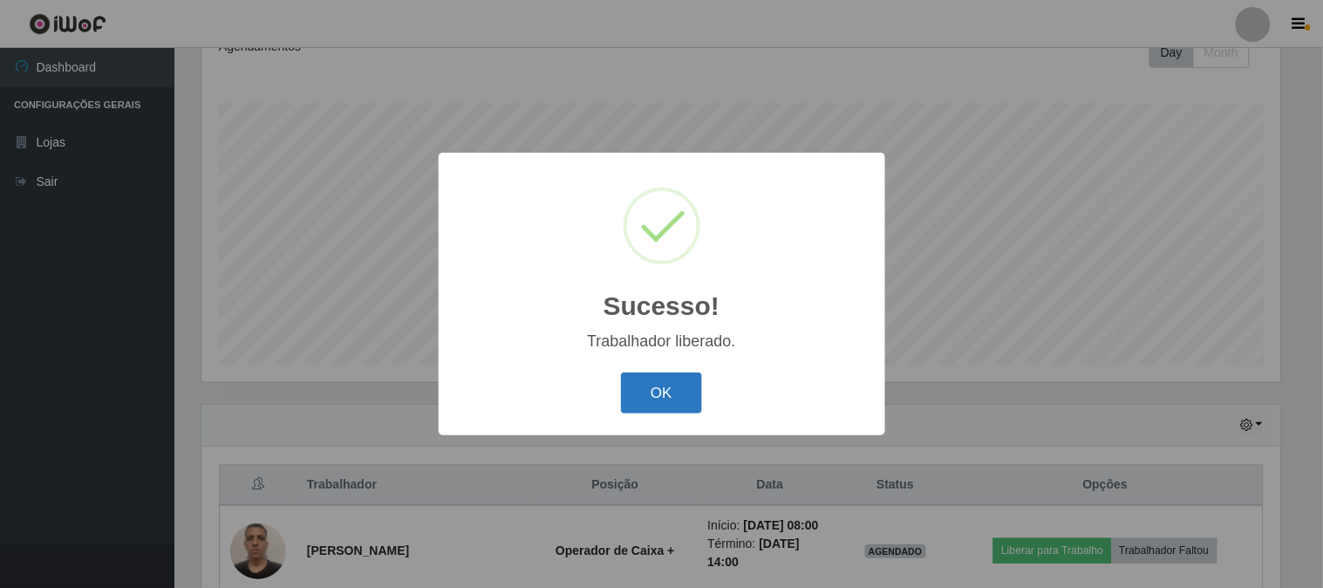
click at [692, 398] on button "OK" at bounding box center [661, 392] width 81 height 41
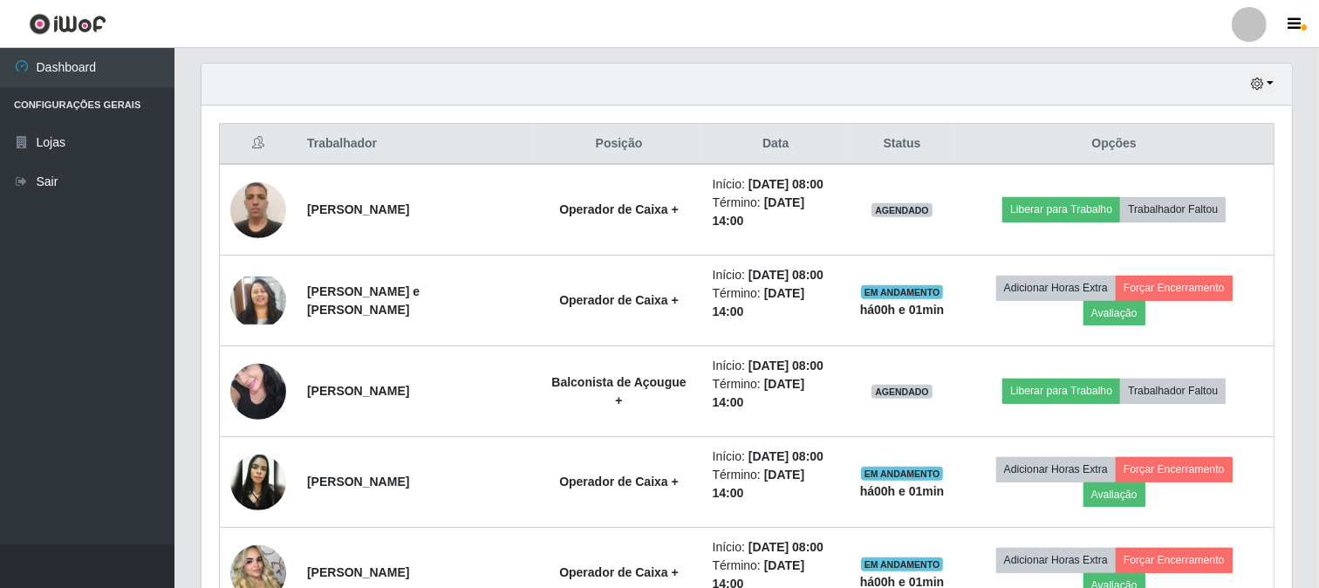
scroll to position [647, 0]
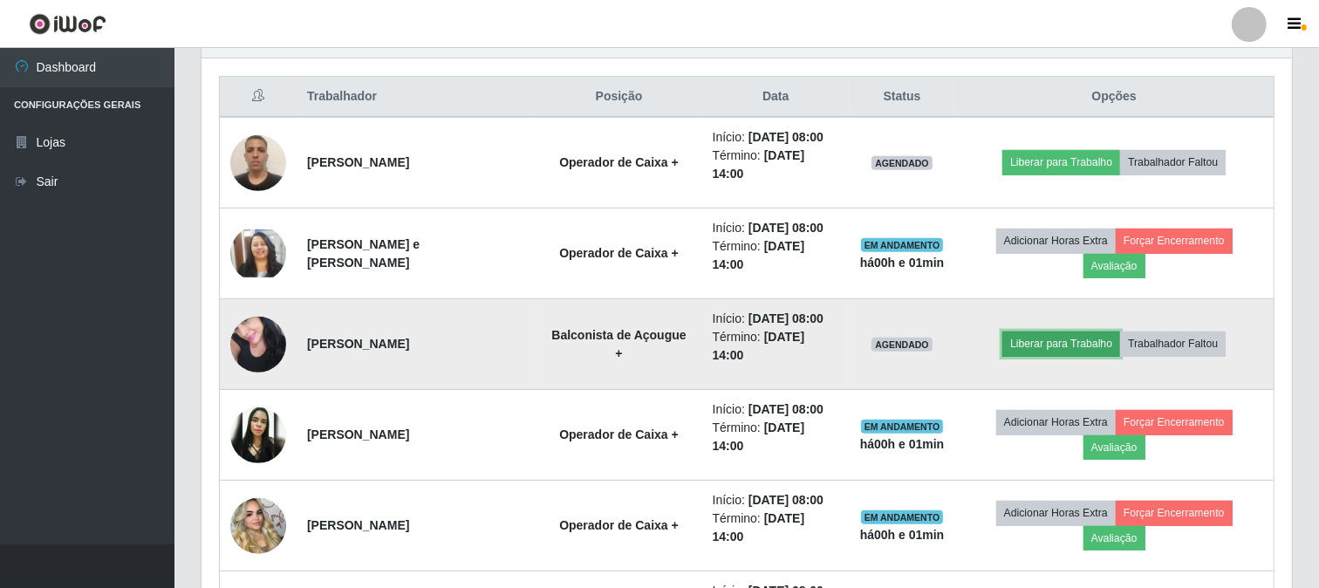
click at [1043, 344] on button "Liberar para Trabalho" at bounding box center [1061, 343] width 118 height 24
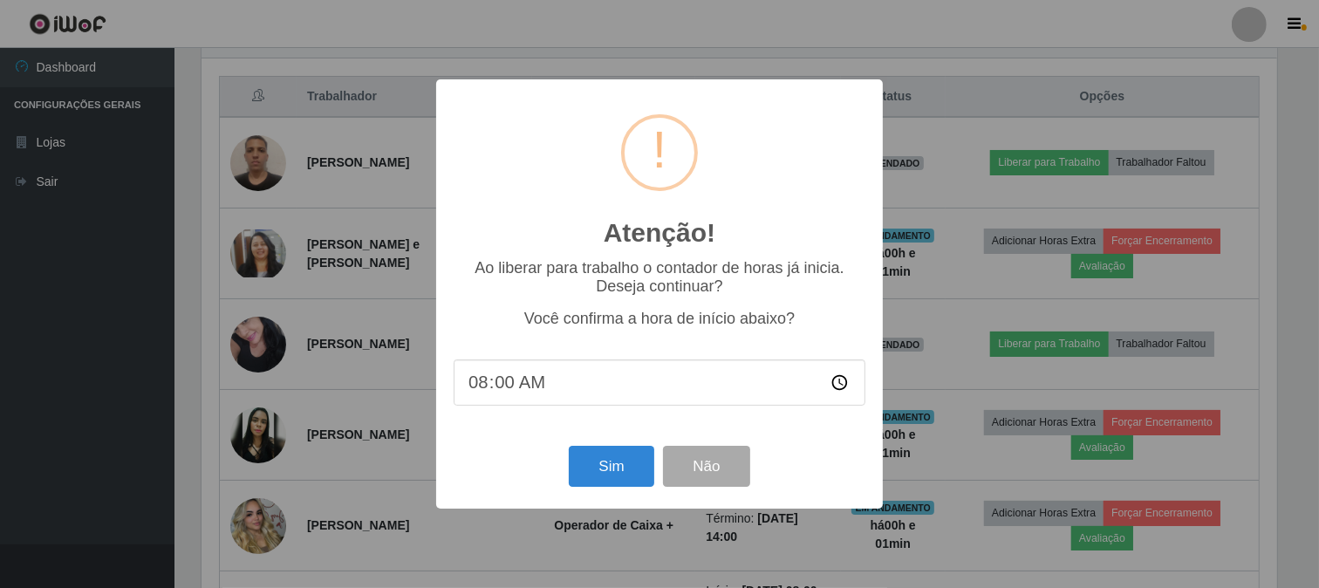
scroll to position [361, 1079]
click at [607, 467] on button "Sim" at bounding box center [613, 466] width 85 height 41
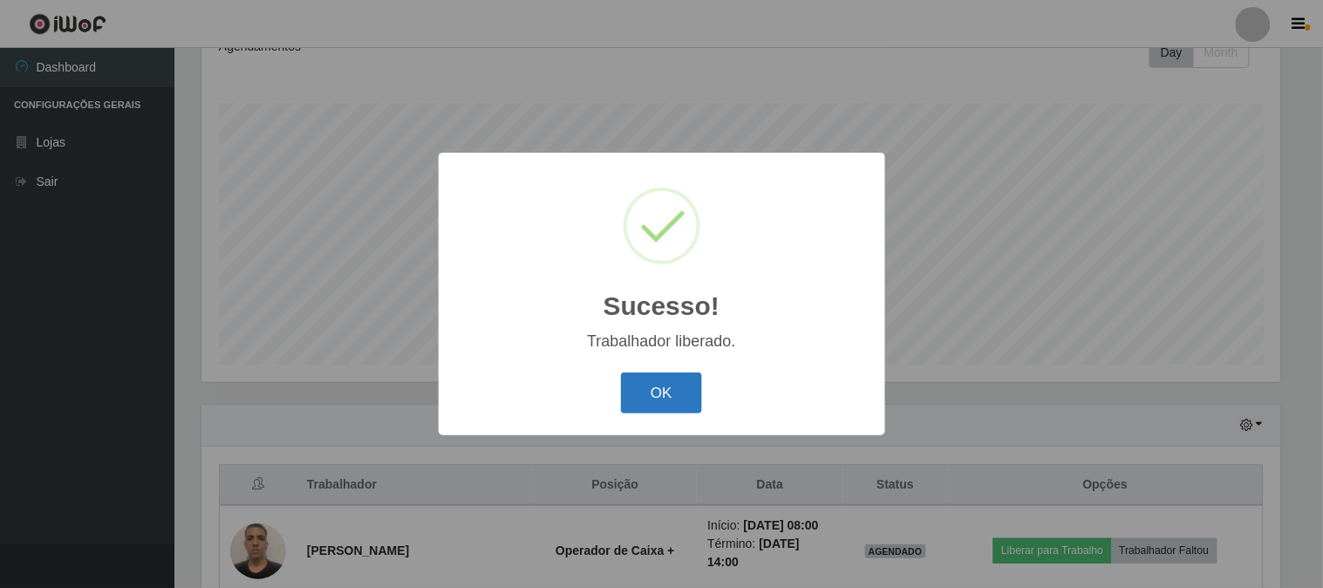
click at [674, 399] on button "OK" at bounding box center [661, 392] width 81 height 41
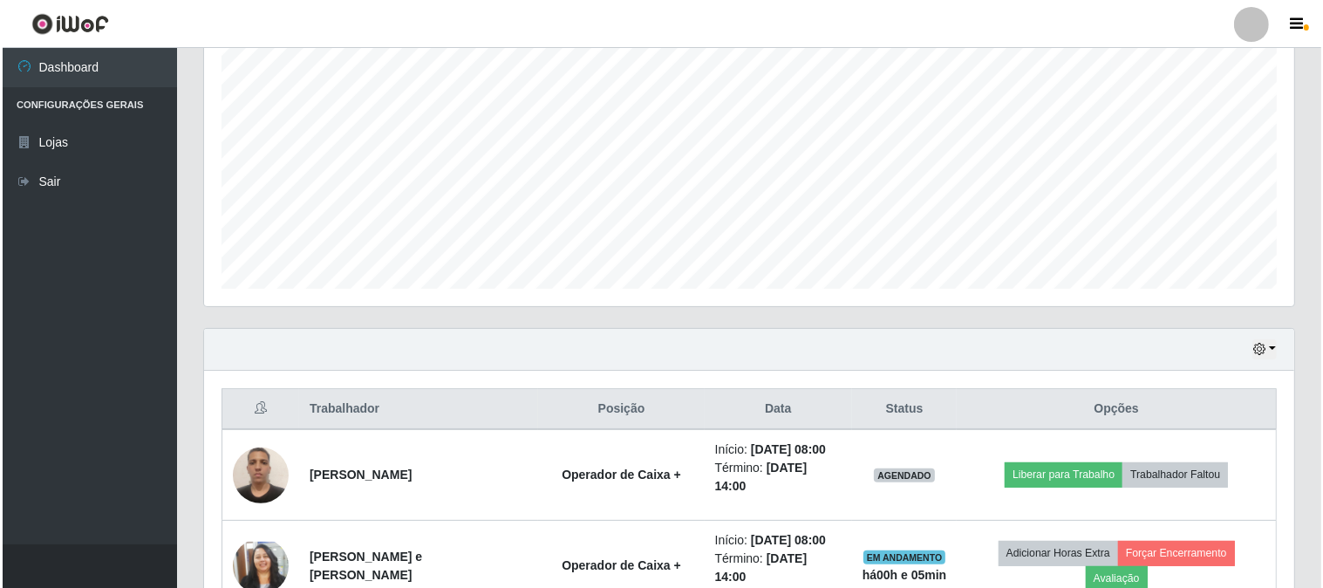
scroll to position [454, 0]
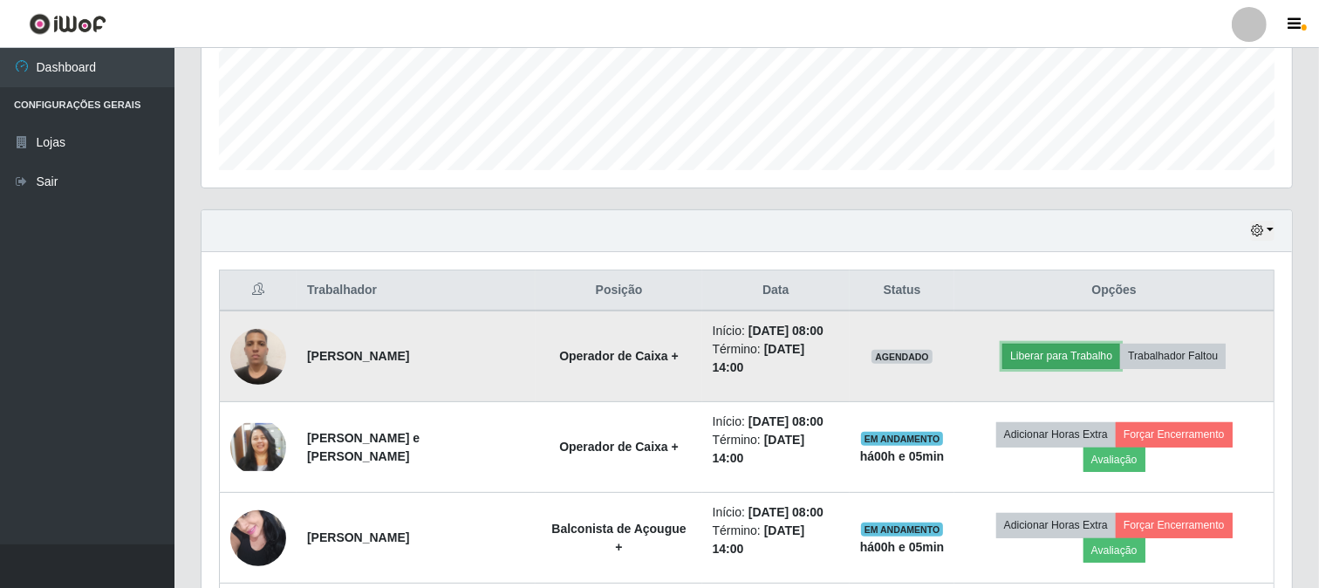
click at [1078, 350] on button "Liberar para Trabalho" at bounding box center [1061, 356] width 118 height 24
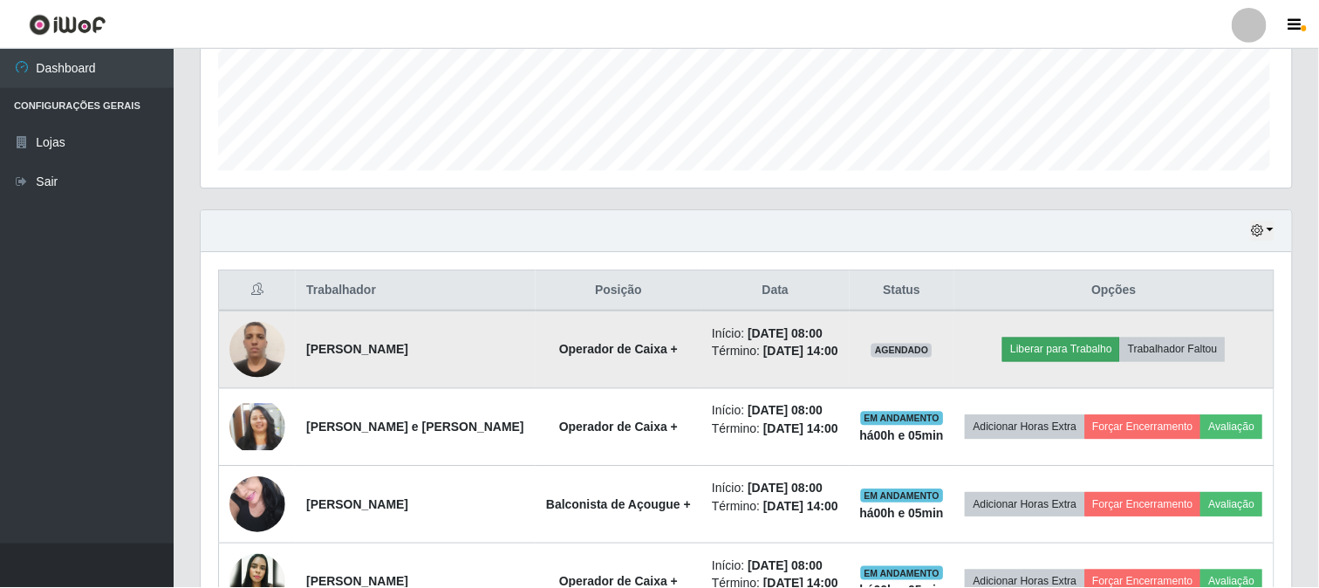
scroll to position [361, 1079]
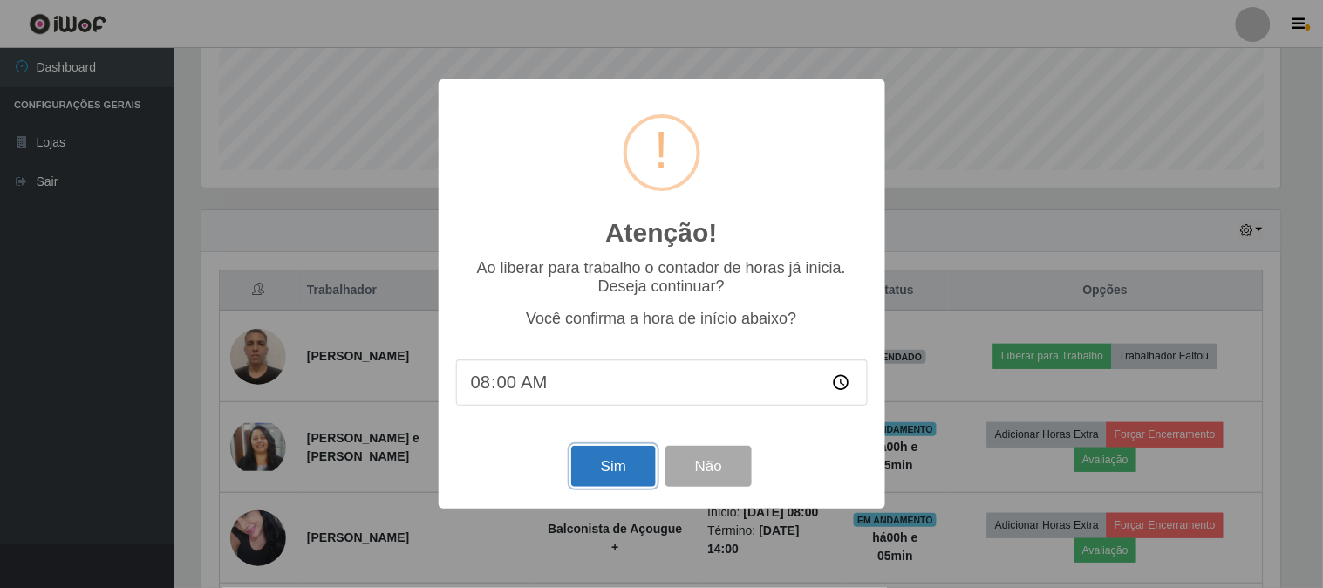
click at [619, 466] on button "Sim" at bounding box center [613, 466] width 85 height 41
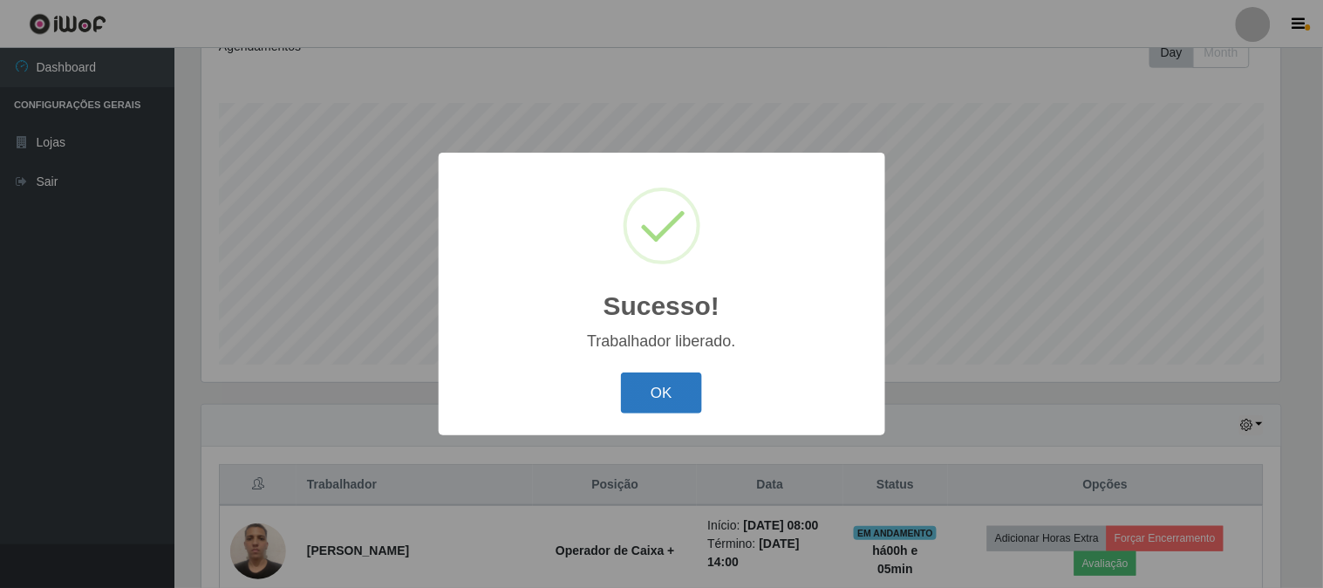
click at [672, 390] on button "OK" at bounding box center [661, 392] width 81 height 41
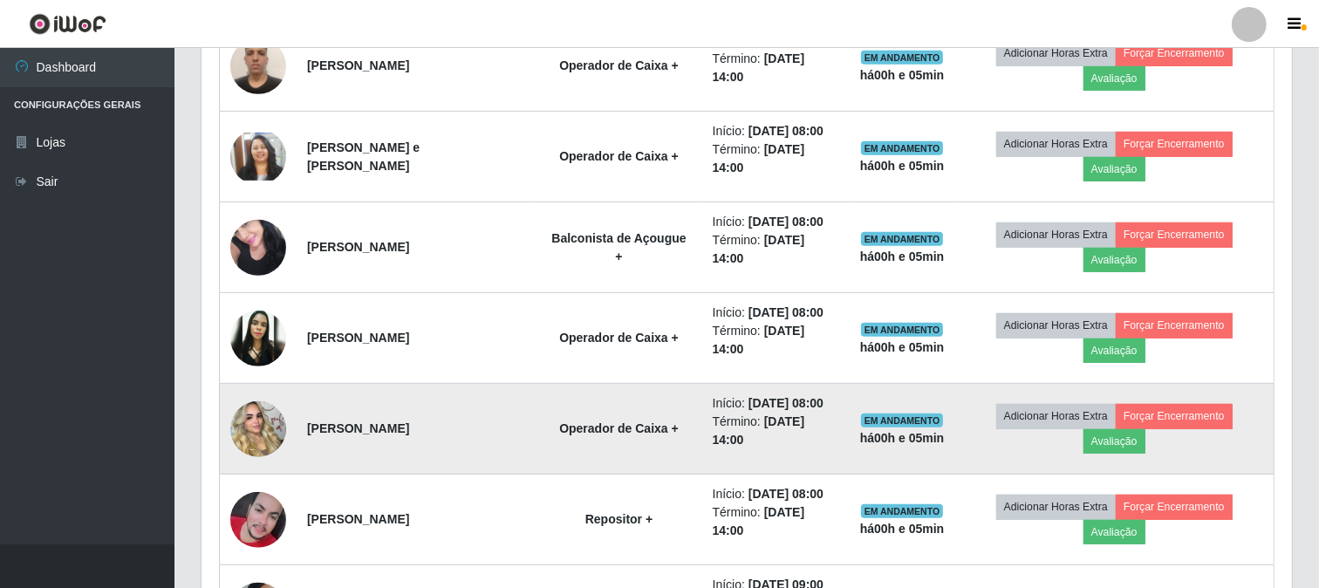
scroll to position [647, 0]
